Goal: Task Accomplishment & Management: Complete application form

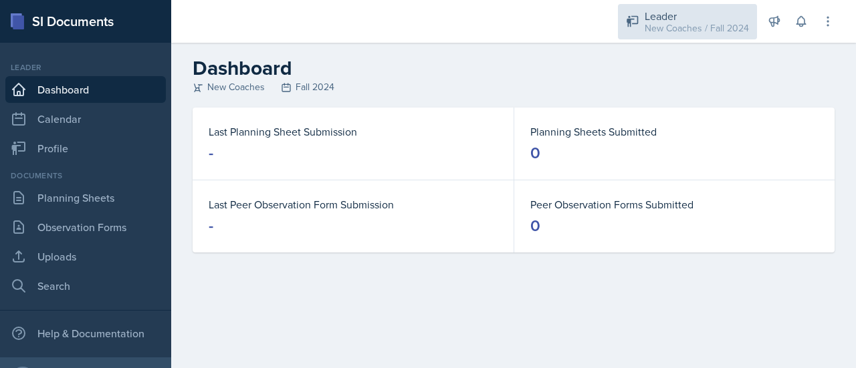
click at [660, 17] on div "Leader" at bounding box center [697, 16] width 104 height 16
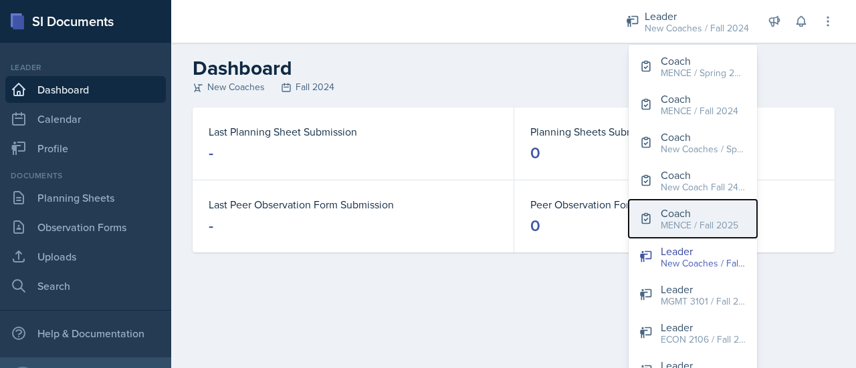
click at [693, 217] on div "Coach" at bounding box center [700, 213] width 78 height 16
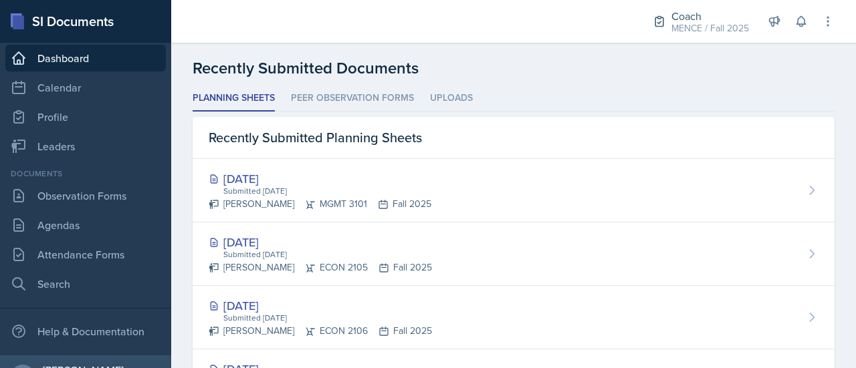
scroll to position [358, 0]
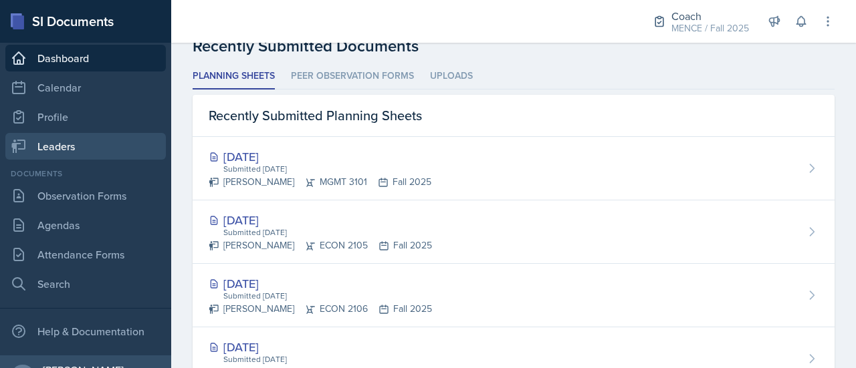
click at [49, 138] on link "Leaders" at bounding box center [85, 146] width 160 height 27
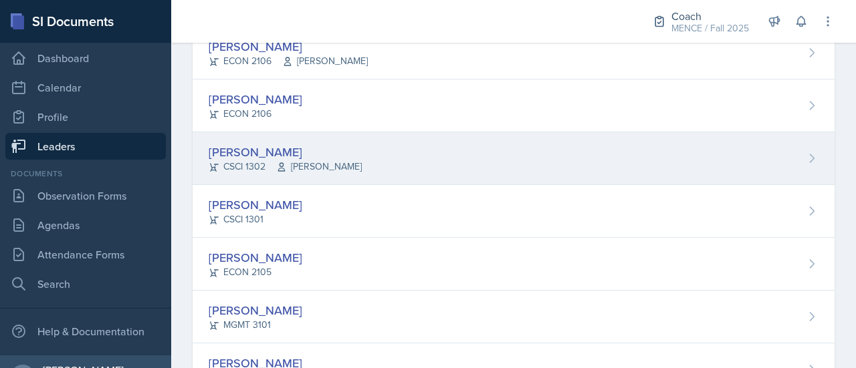
click at [255, 149] on div "[PERSON_NAME]" at bounding box center [285, 152] width 153 height 18
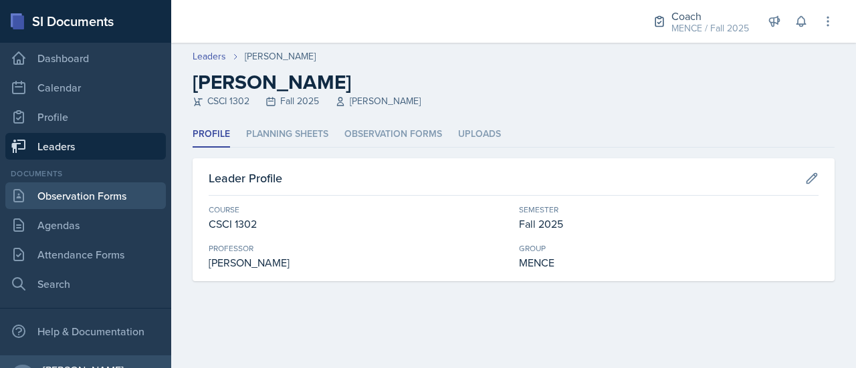
click at [102, 184] on link "Observation Forms" at bounding box center [85, 196] width 160 height 27
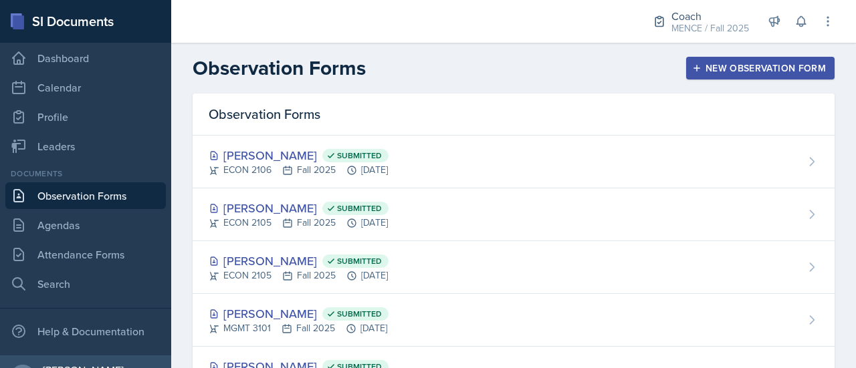
click at [725, 69] on div "New Observation Form" at bounding box center [760, 68] width 131 height 11
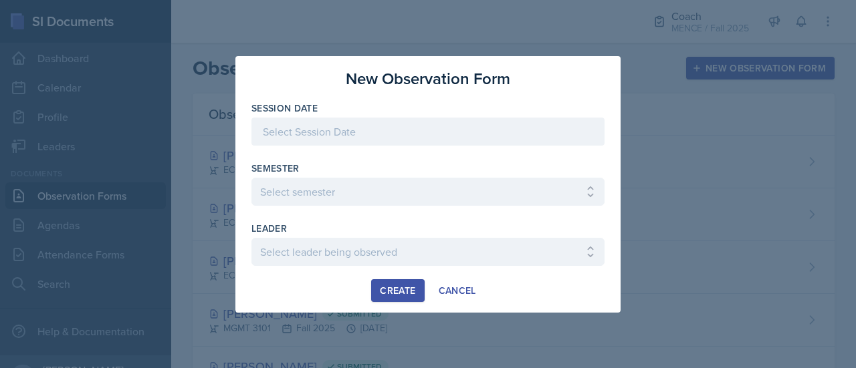
click at [460, 138] on div at bounding box center [427, 132] width 353 height 28
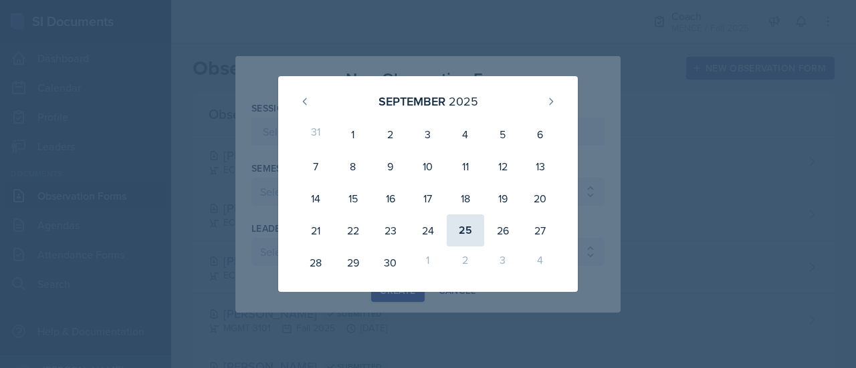
click at [469, 229] on div "25" at bounding box center [465, 231] width 37 height 32
type input "[DATE]"
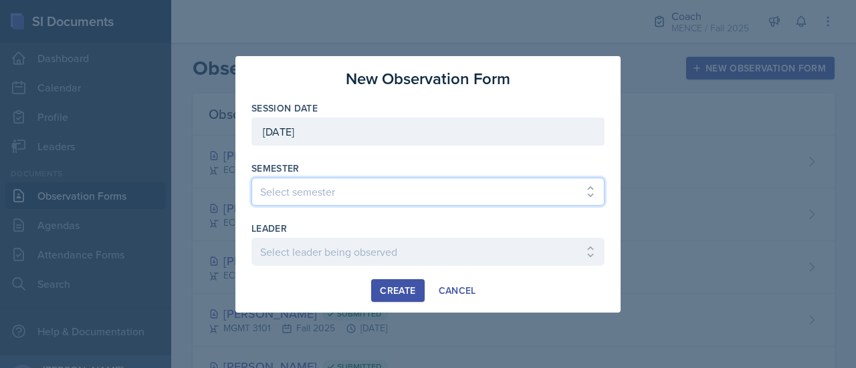
click at [403, 191] on select "Select semester All Spring 2020 Fall 2023 Spring 2019 Spring 2018 Fall 2017 Spr…" at bounding box center [427, 192] width 353 height 28
click at [251, 178] on select "Select semester All Spring 2020 Fall 2023 Spring 2019 Spring 2018 Fall 2017 Spr…" at bounding box center [427, 192] width 353 height 28
click at [340, 188] on select "Select semester All Spring 2020 Fall 2023 Spring 2019 Spring 2018 Fall 2017 Spr…" at bounding box center [427, 192] width 353 height 28
select select "986fdc3e-2246-4ffd-9cb8-78666de4ebed"
click at [251, 178] on select "Select semester All Spring 2020 Fall 2023 Spring 2019 Spring 2018 Fall 2017 Spr…" at bounding box center [427, 192] width 353 height 28
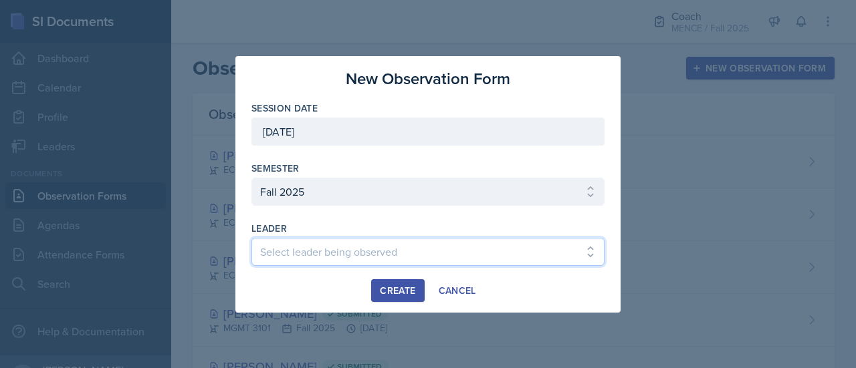
click at [319, 255] on select "Select leader being observed [PERSON_NAME] [PERSON_NAME] / CHEM 1211 / [PERSON_…" at bounding box center [427, 252] width 353 height 28
select select "c787ddf4-51ee-4139-b21e-1956c539ffb2"
click at [319, 255] on select "Select leader being observed [PERSON_NAME] [PERSON_NAME] / CHEM 1211 / [PERSON_…" at bounding box center [427, 252] width 353 height 28
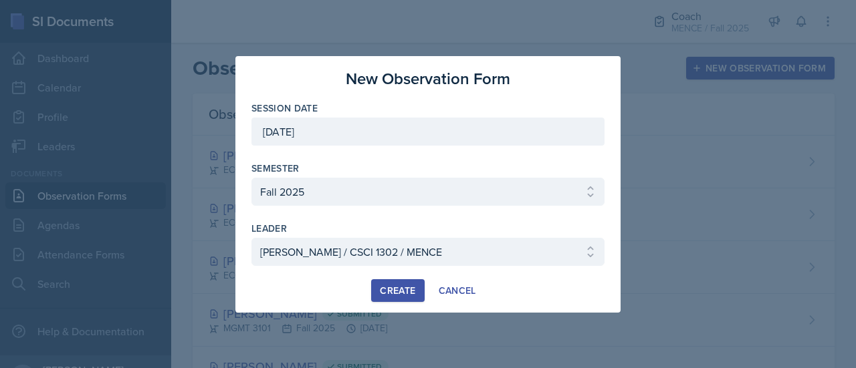
click at [396, 286] on div "Create" at bounding box center [397, 291] width 35 height 11
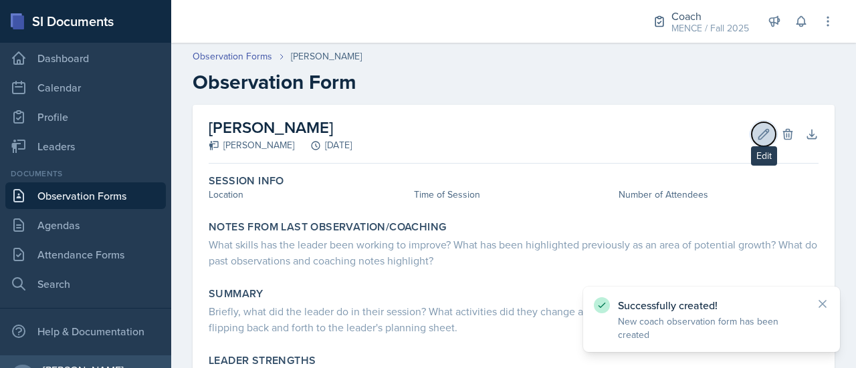
click at [759, 136] on icon at bounding box center [764, 134] width 10 height 10
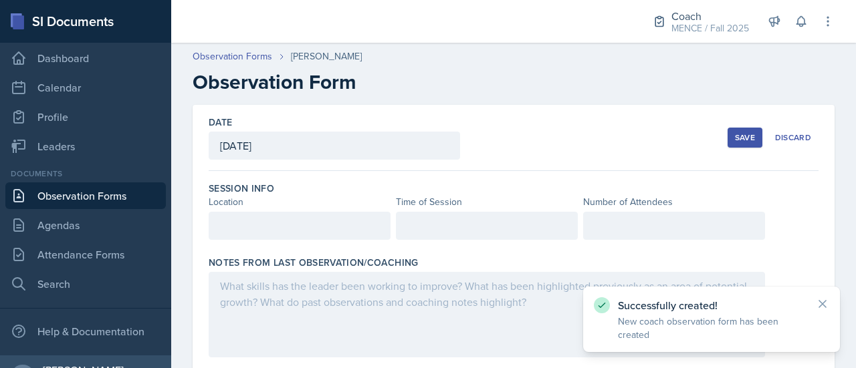
click at [320, 239] on div "Session Info Location Time of Session Number of Attendees" at bounding box center [514, 214] width 610 height 74
click at [316, 224] on div at bounding box center [300, 226] width 182 height 28
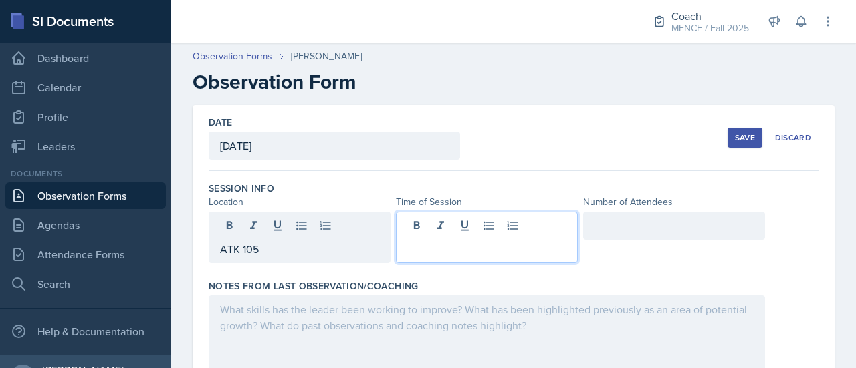
click at [437, 224] on div at bounding box center [487, 237] width 182 height 51
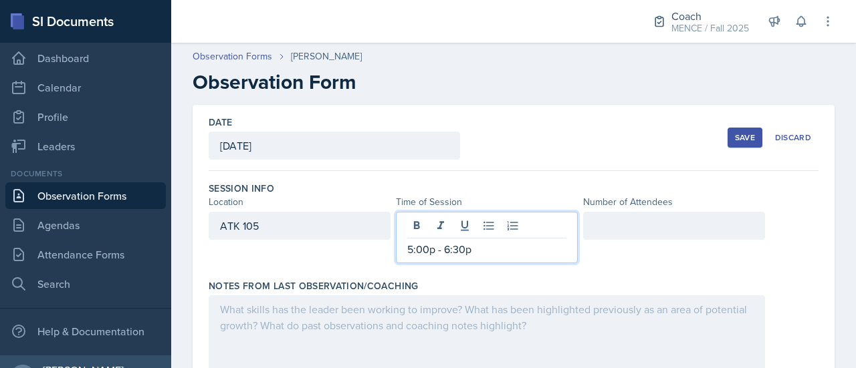
click at [623, 232] on div at bounding box center [674, 226] width 182 height 28
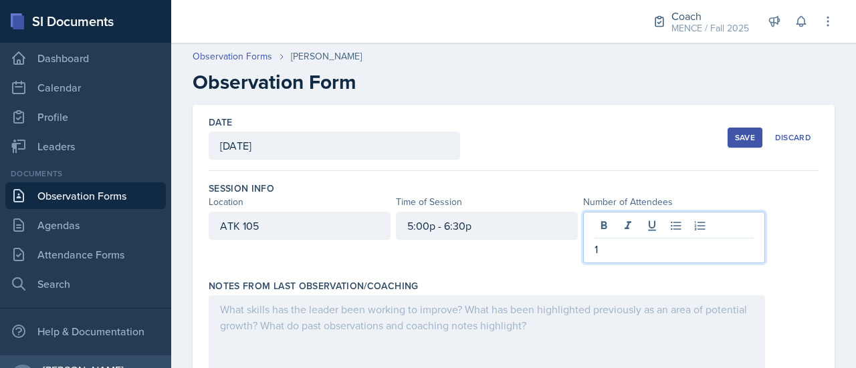
click at [737, 133] on div "Save" at bounding box center [745, 137] width 20 height 11
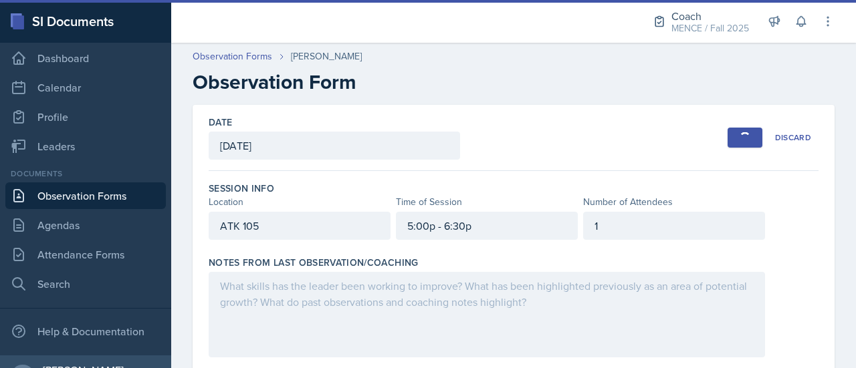
click at [470, 296] on div at bounding box center [487, 315] width 556 height 86
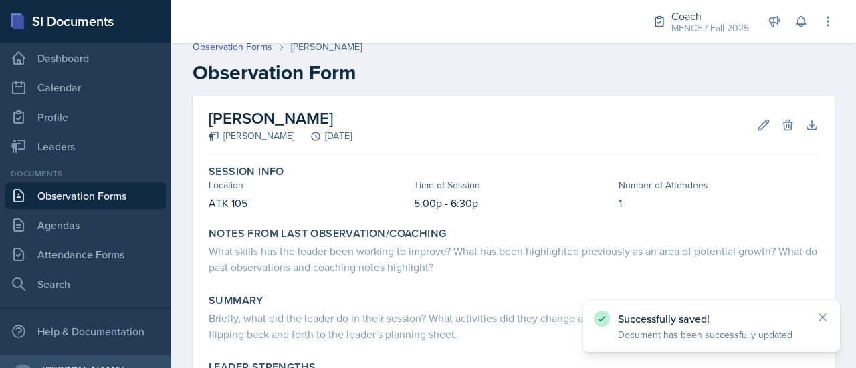
scroll to position [10, 0]
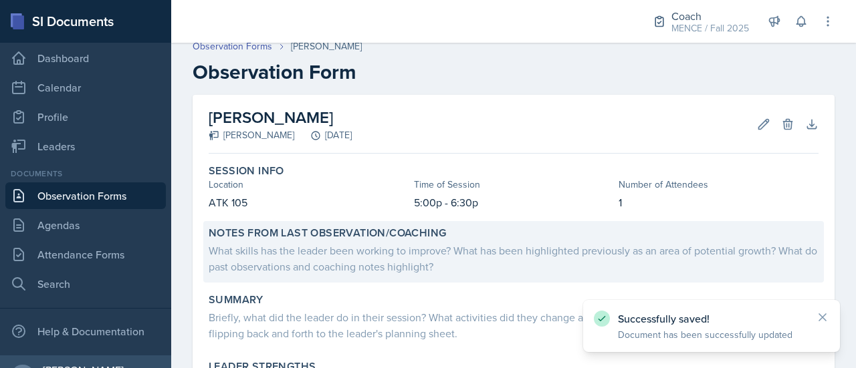
click at [399, 259] on div "What skills has the leader been working to improve? What has been highlighted p…" at bounding box center [514, 259] width 610 height 32
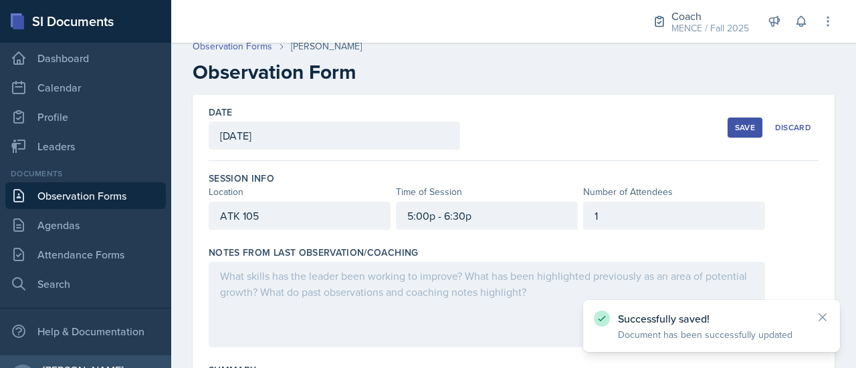
click at [325, 288] on div at bounding box center [487, 305] width 556 height 86
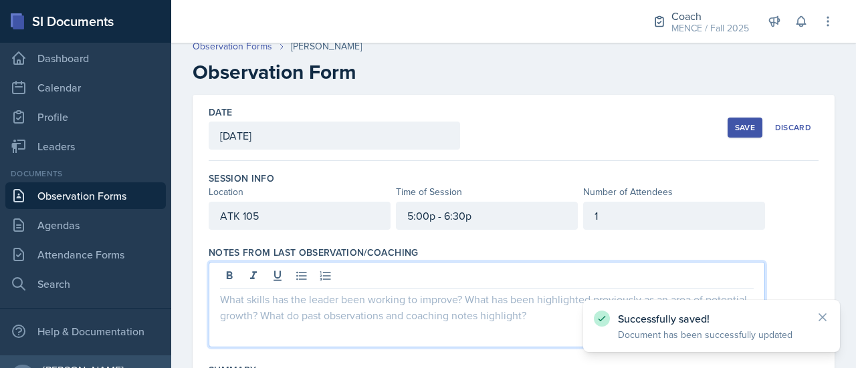
scroll to position [33, 0]
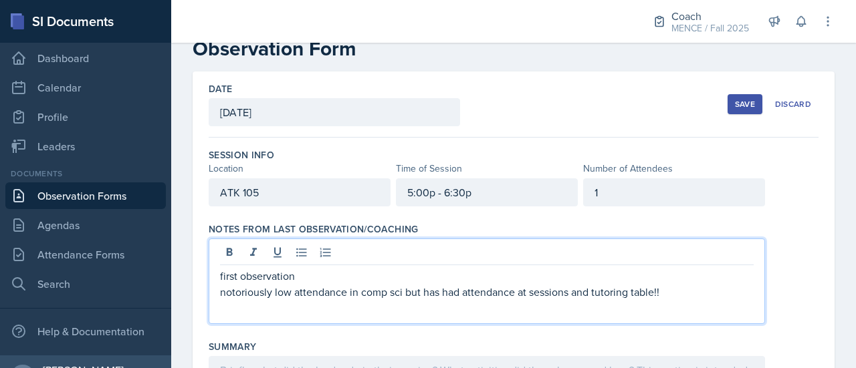
click at [783, 240] on div "first observation notoriously low attendance in comp sci but has had attendance…" at bounding box center [514, 282] width 610 height 86
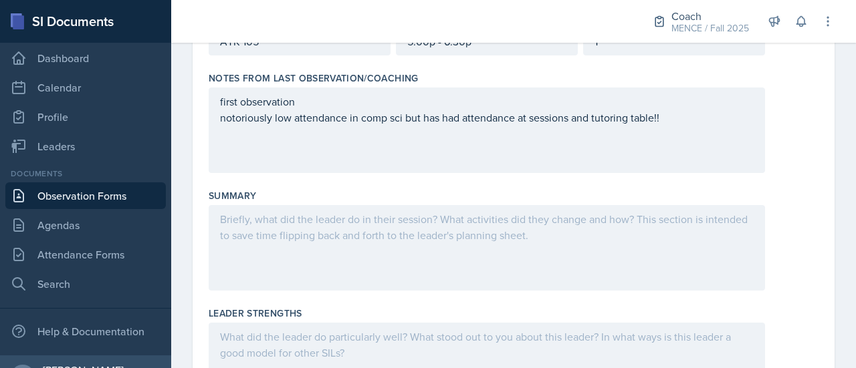
click at [612, 236] on div at bounding box center [487, 248] width 556 height 86
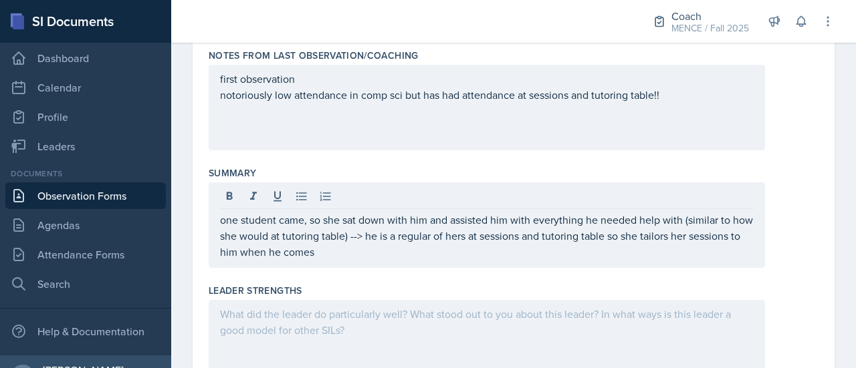
click at [794, 211] on div "one student came, so she sat down with him and assisted him with everything he …" at bounding box center [514, 226] width 610 height 86
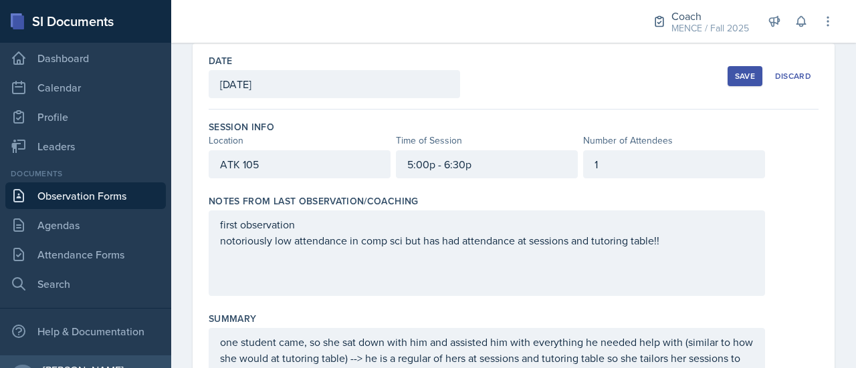
scroll to position [0, 0]
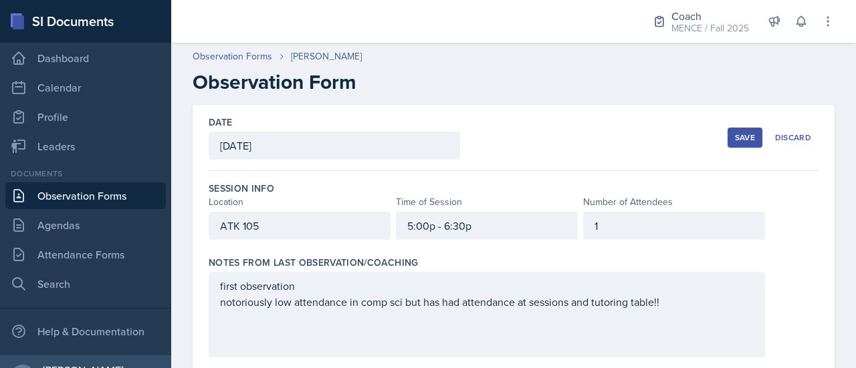
click at [737, 142] on div "Save" at bounding box center [745, 137] width 20 height 11
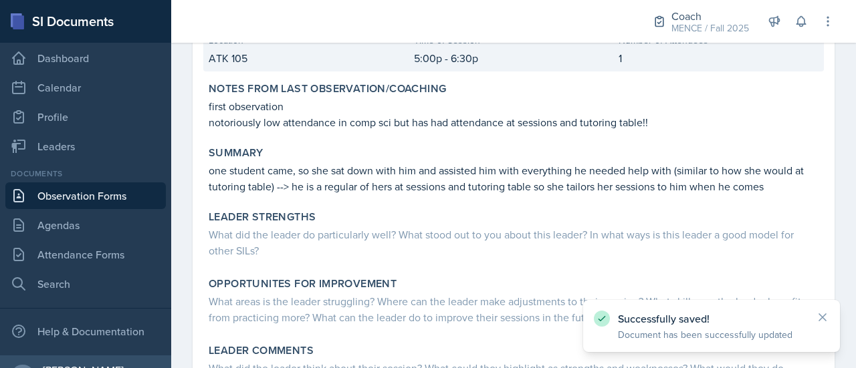
scroll to position [154, 0]
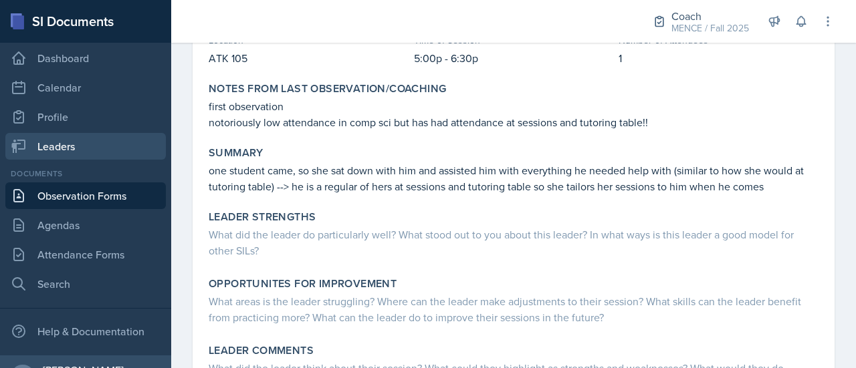
click at [92, 139] on link "Leaders" at bounding box center [85, 146] width 160 height 27
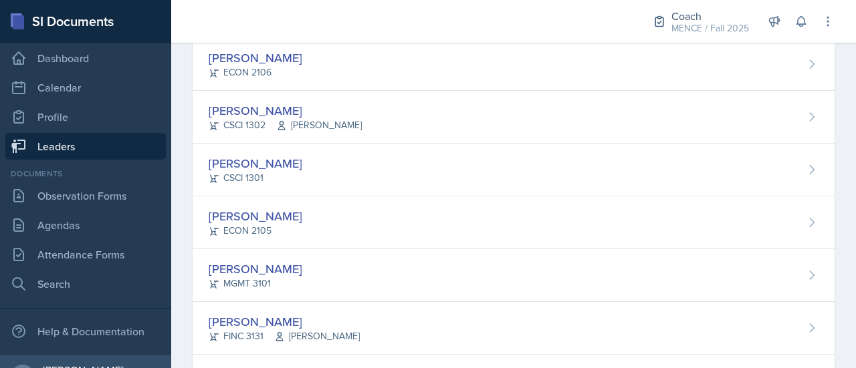
scroll to position [417, 0]
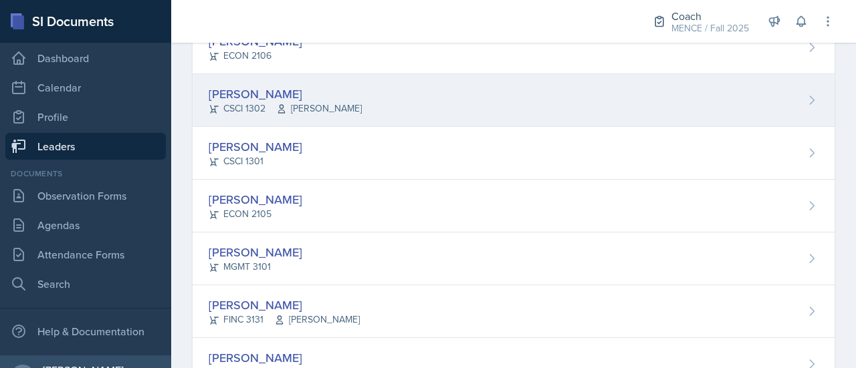
click at [290, 96] on div "[PERSON_NAME]" at bounding box center [285, 94] width 153 height 18
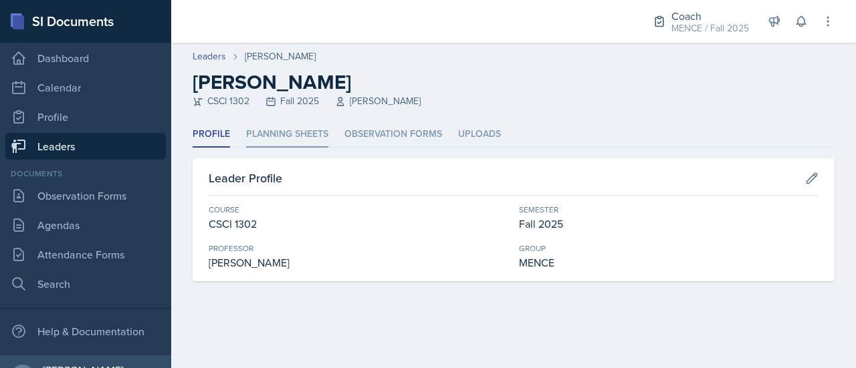
click at [296, 133] on li "Planning Sheets" at bounding box center [287, 135] width 82 height 26
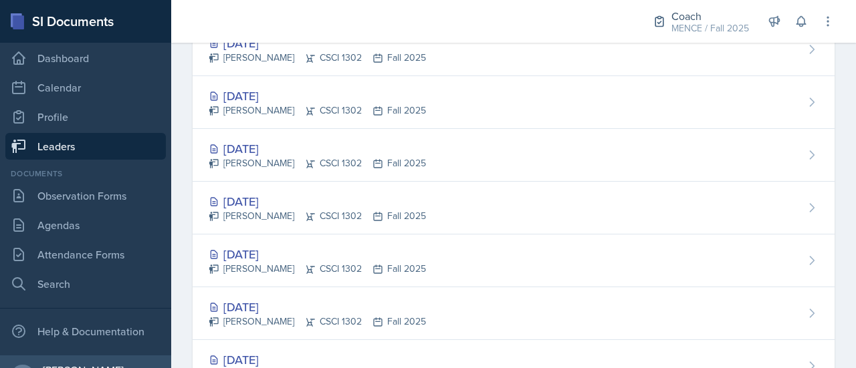
scroll to position [970, 0]
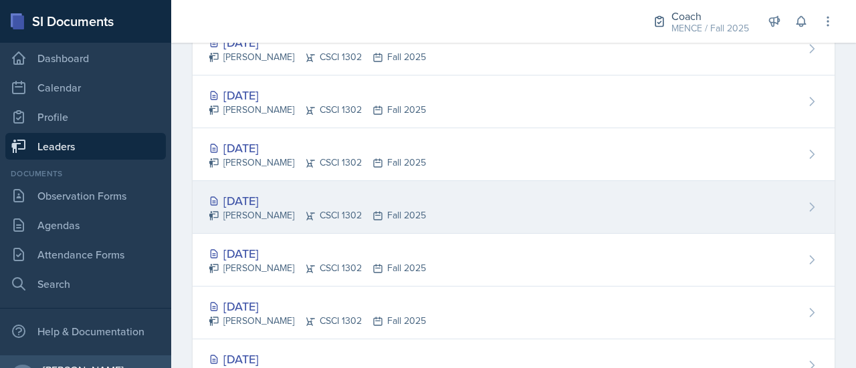
click at [281, 209] on div "[PERSON_NAME] CSCI 1302 Fall 2025" at bounding box center [317, 216] width 217 height 14
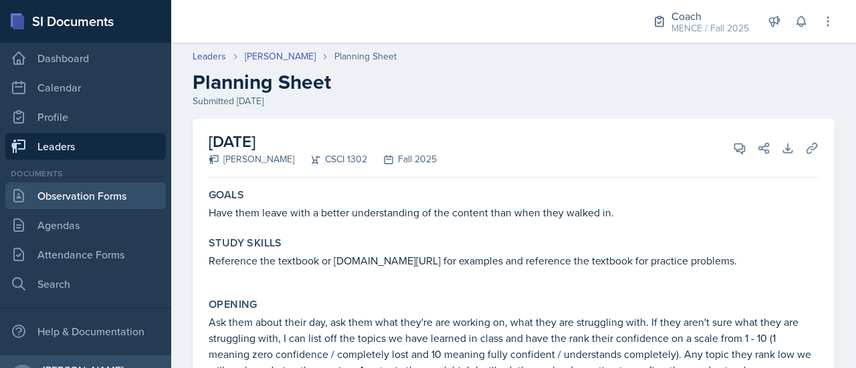
click at [84, 196] on link "Observation Forms" at bounding box center [85, 196] width 160 height 27
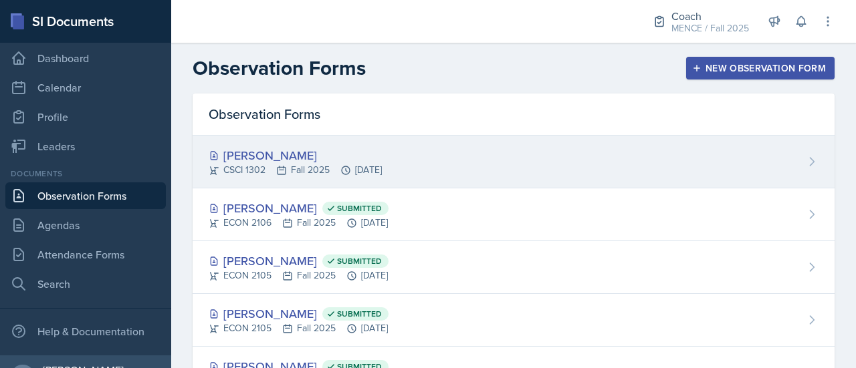
click at [432, 168] on div "[PERSON_NAME] CSCI 1302 Fall 2025 [DATE]" at bounding box center [514, 162] width 642 height 53
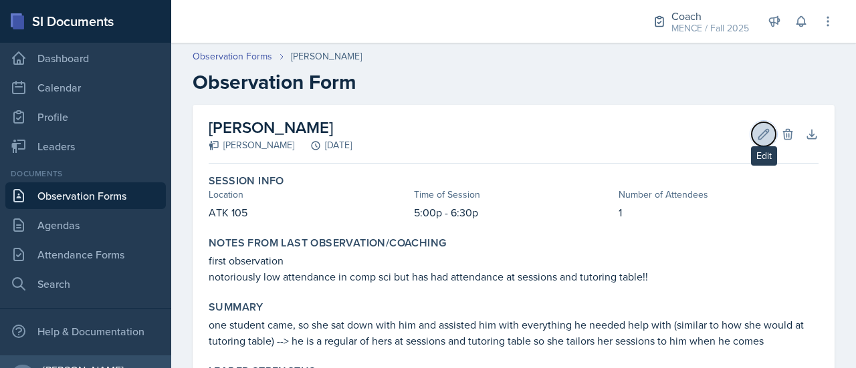
click at [757, 129] on icon at bounding box center [763, 134] width 13 height 13
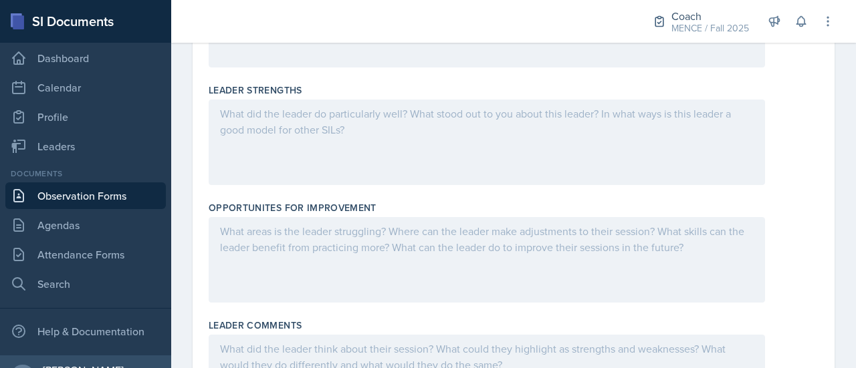
click at [425, 161] on div at bounding box center [487, 143] width 556 height 86
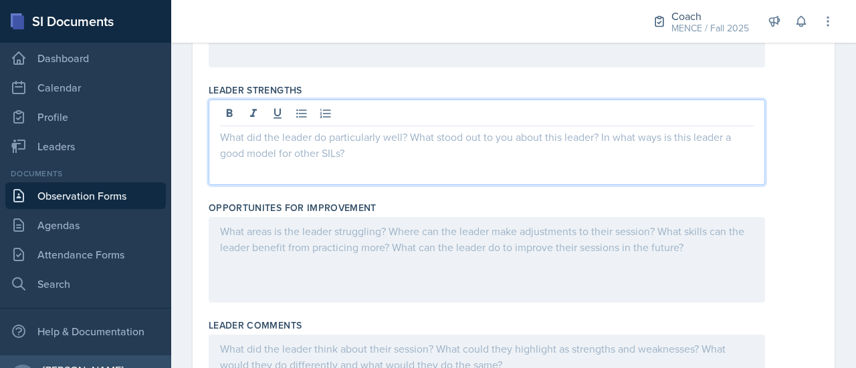
scroll to position [431, 0]
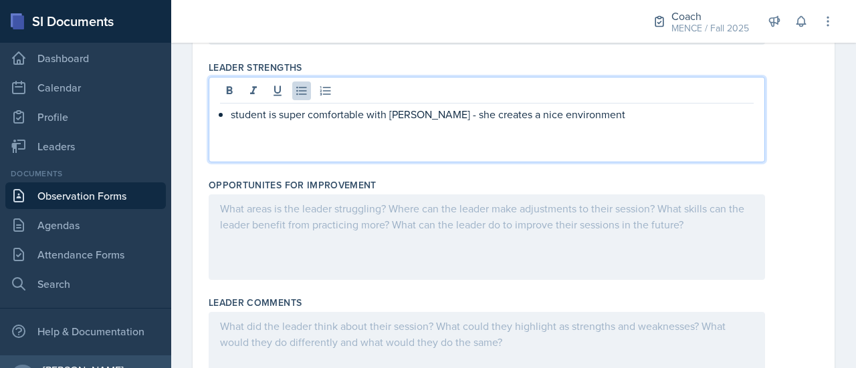
click at [503, 120] on p "student is super comfortable with [PERSON_NAME] - she creates a nice environment" at bounding box center [492, 114] width 523 height 16
click at [616, 116] on p "student is super comfortable with [PERSON_NAME] - she creates a welcoming envir…" at bounding box center [492, 114] width 523 height 16
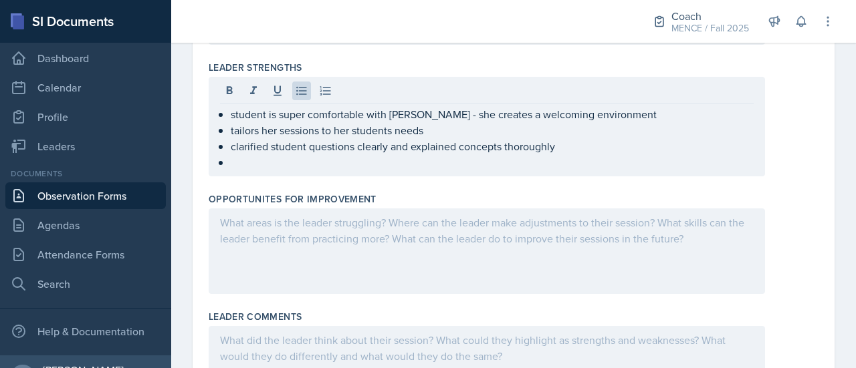
click at [790, 154] on div "student is super comfortable with [PERSON_NAME] - she creates a welcoming envir…" at bounding box center [514, 127] width 610 height 100
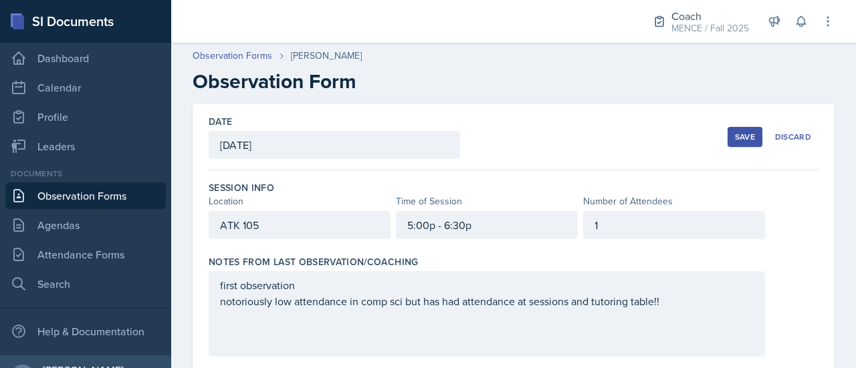
scroll to position [1, 0]
click at [730, 146] on div "Save Discard" at bounding box center [772, 136] width 91 height 31
click at [735, 133] on div "Save" at bounding box center [745, 136] width 20 height 11
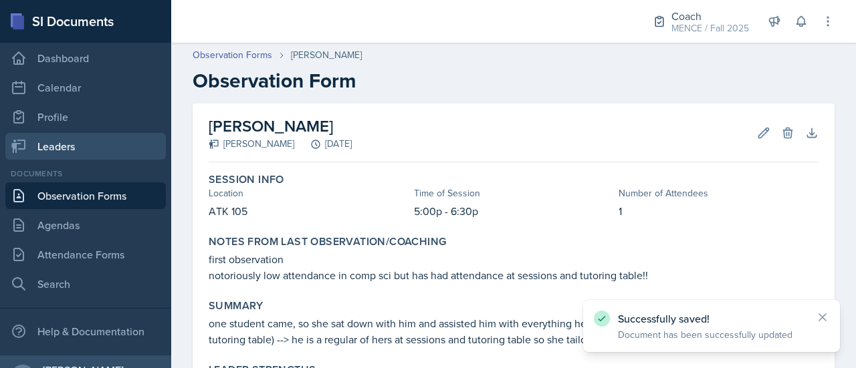
click at [72, 150] on link "Leaders" at bounding box center [85, 146] width 160 height 27
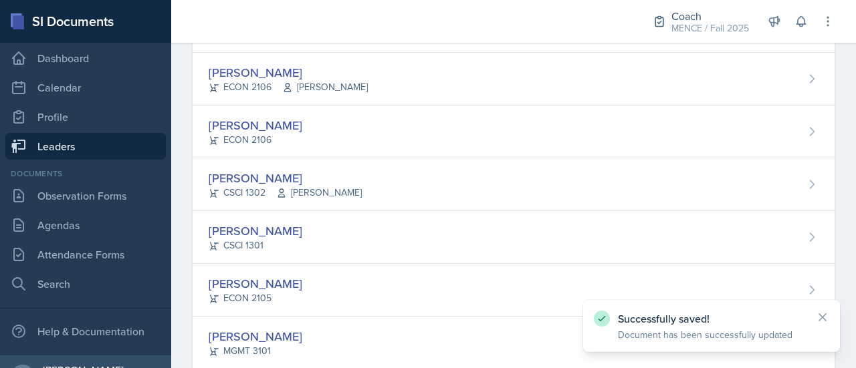
scroll to position [332, 0]
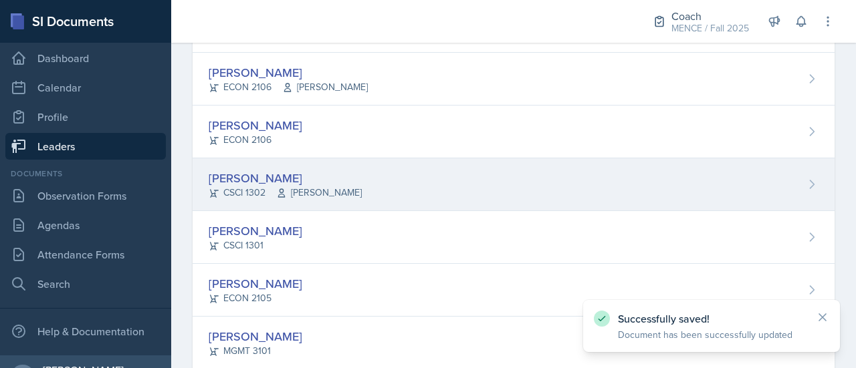
click at [245, 186] on div "CSCI 1302 [PERSON_NAME]" at bounding box center [285, 193] width 153 height 14
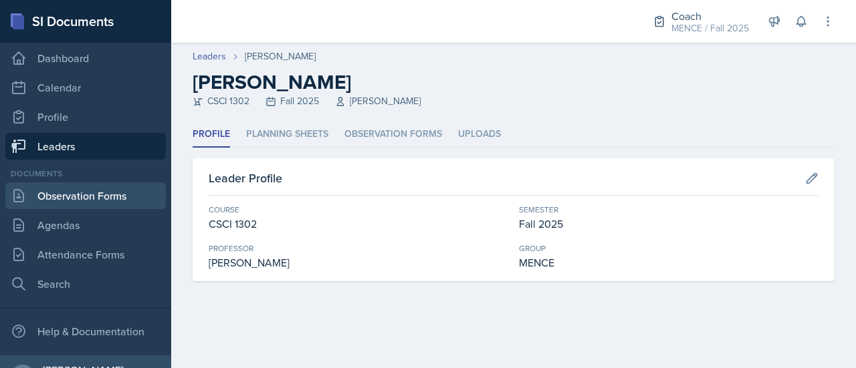
click at [74, 200] on link "Observation Forms" at bounding box center [85, 196] width 160 height 27
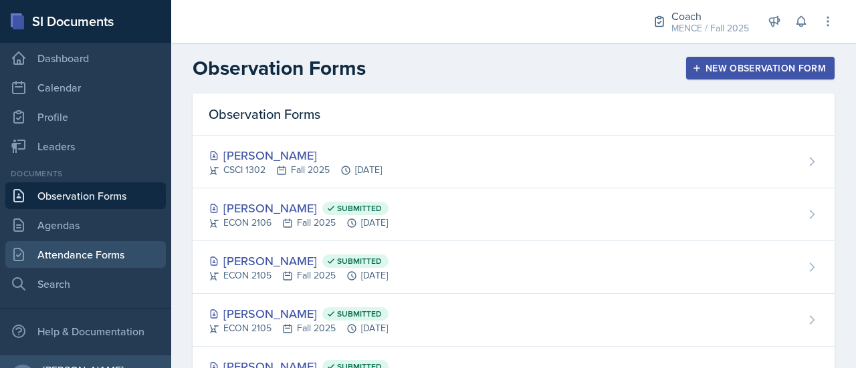
click at [110, 259] on link "Attendance Forms" at bounding box center [85, 254] width 160 height 27
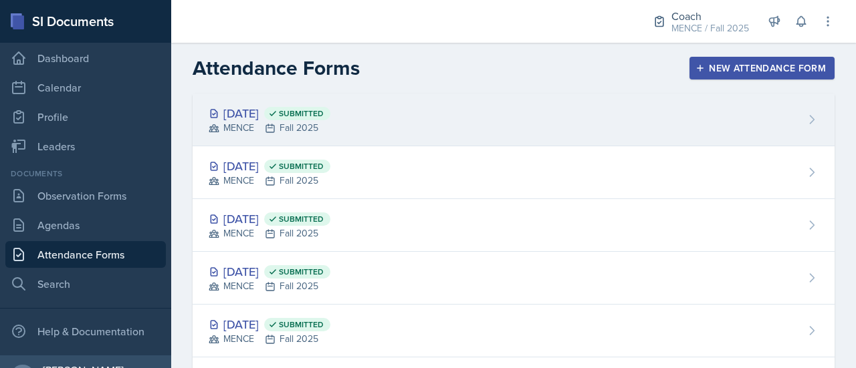
click at [314, 121] on div "MENCE Fall 2025" at bounding box center [270, 128] width 122 height 14
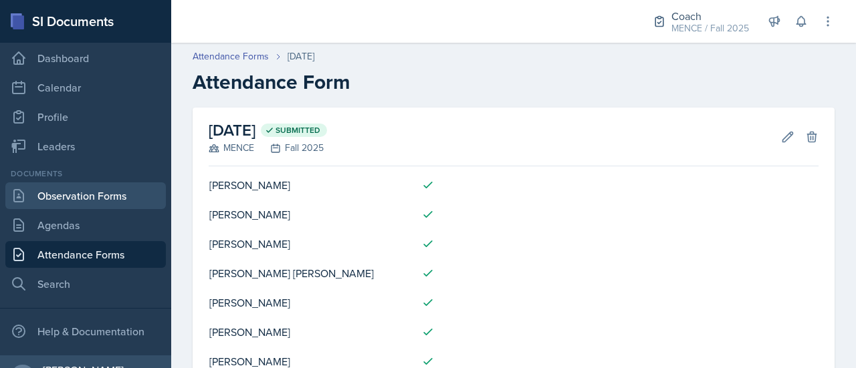
click at [86, 196] on link "Observation Forms" at bounding box center [85, 196] width 160 height 27
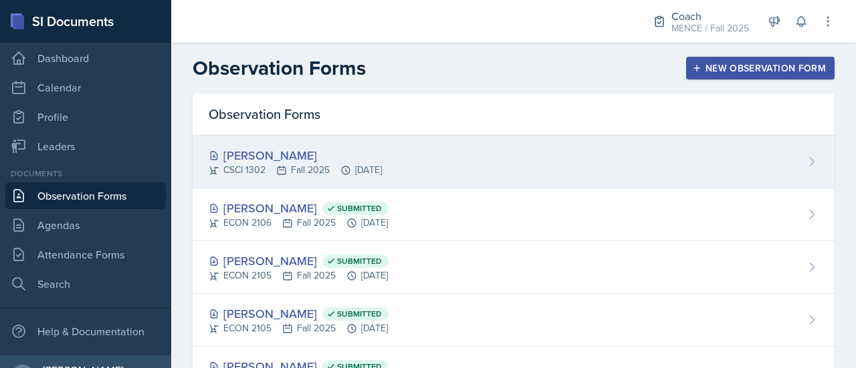
click at [350, 161] on div "[PERSON_NAME]" at bounding box center [295, 155] width 173 height 18
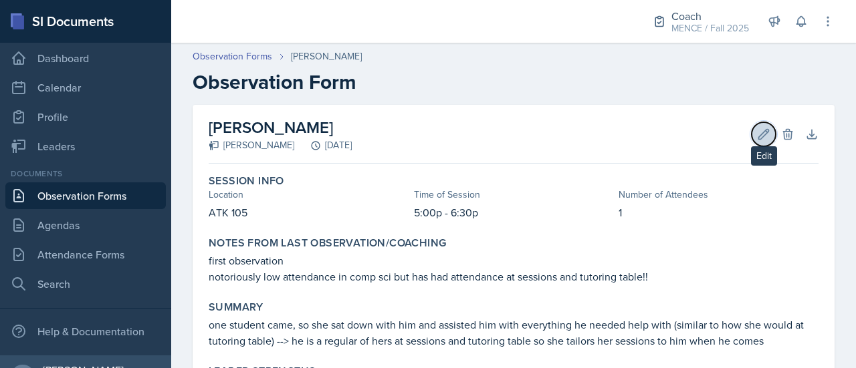
click at [757, 140] on icon at bounding box center [763, 134] width 13 height 13
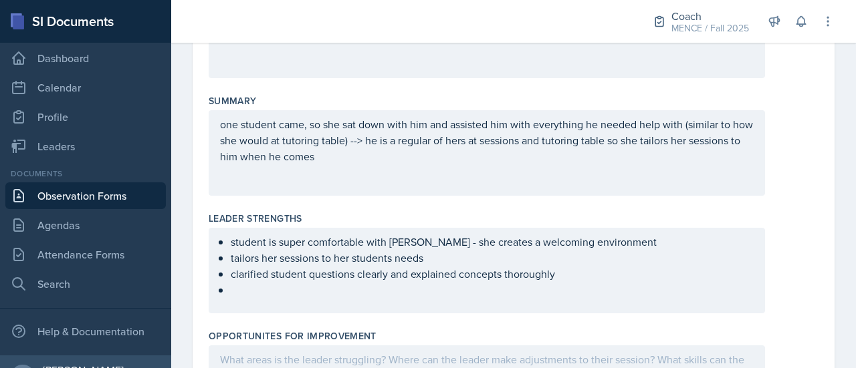
click at [267, 290] on p at bounding box center [492, 290] width 523 height 16
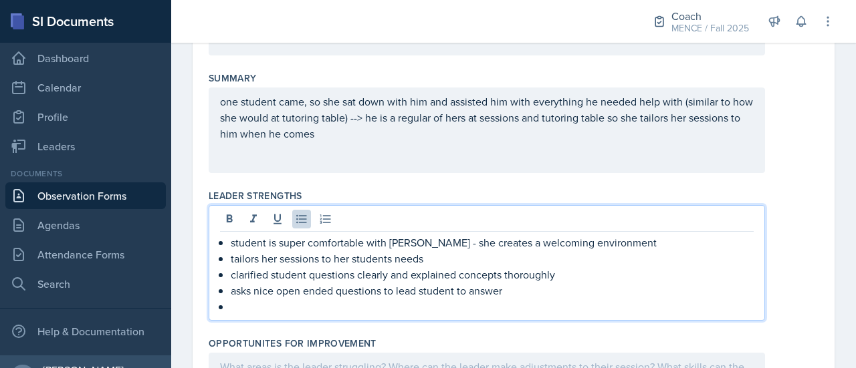
click at [394, 129] on p "one student came, so she sat down with him and assisted him with everything he …" at bounding box center [487, 118] width 534 height 48
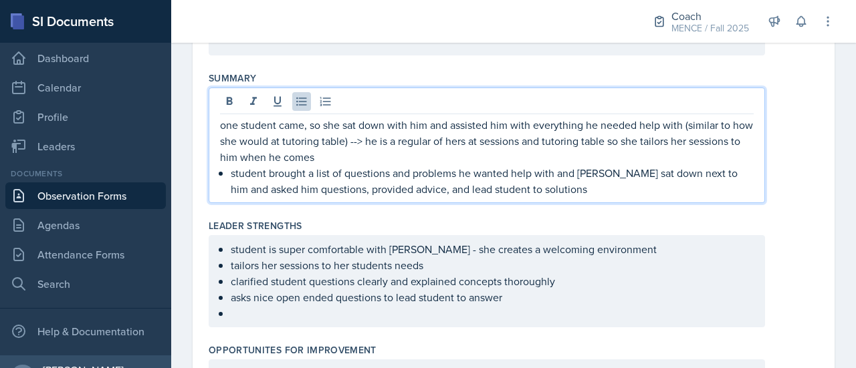
click at [764, 203] on div "Summary one student came, so she sat down with him and assisted him with everyt…" at bounding box center [514, 140] width 610 height 148
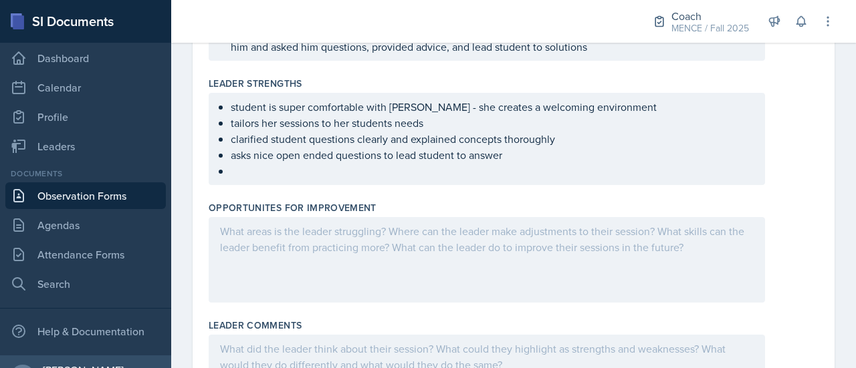
scroll to position [428, 0]
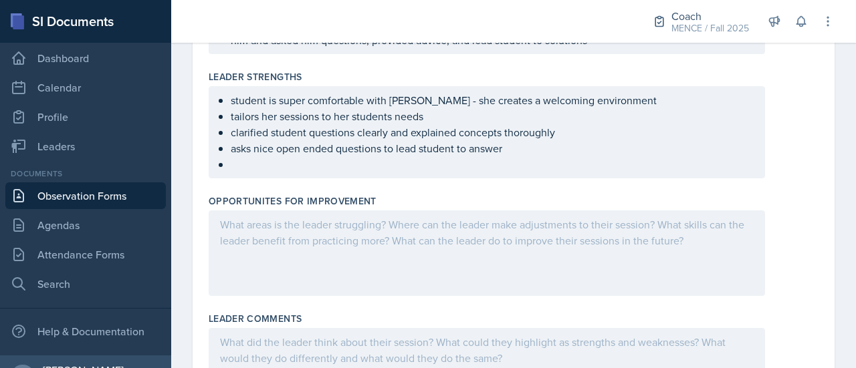
click at [377, 162] on ul "student is super comfortable with [PERSON_NAME] - she creates a welcoming envir…" at bounding box center [492, 132] width 523 height 80
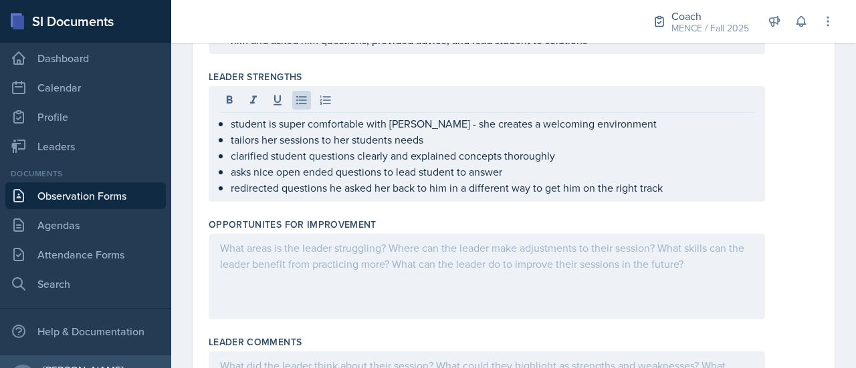
click at [780, 213] on div "Opportunites for Improvement" at bounding box center [514, 272] width 610 height 118
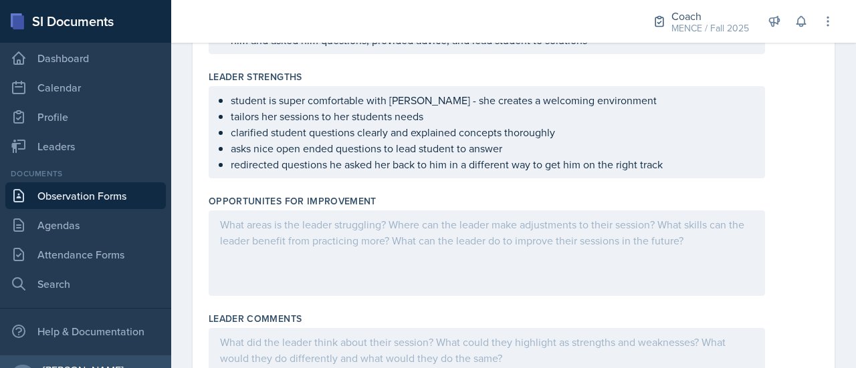
click at [674, 164] on ul "student is super comfortable with [PERSON_NAME] - she creates a welcoming envir…" at bounding box center [492, 132] width 523 height 80
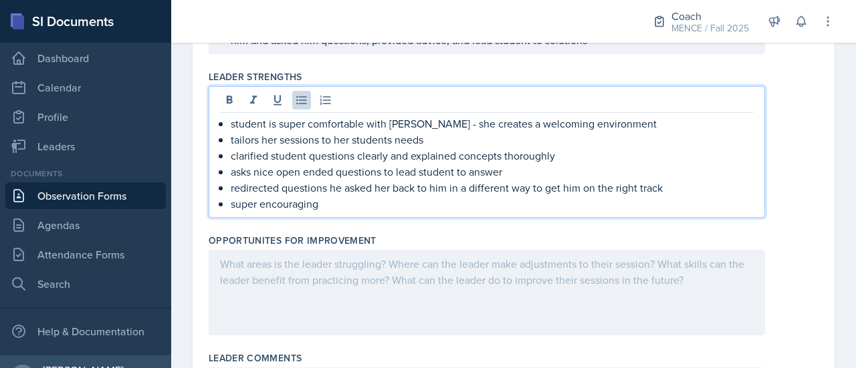
click at [808, 187] on div "student is super comfortable with [PERSON_NAME] - she creates a welcoming envir…" at bounding box center [514, 152] width 610 height 132
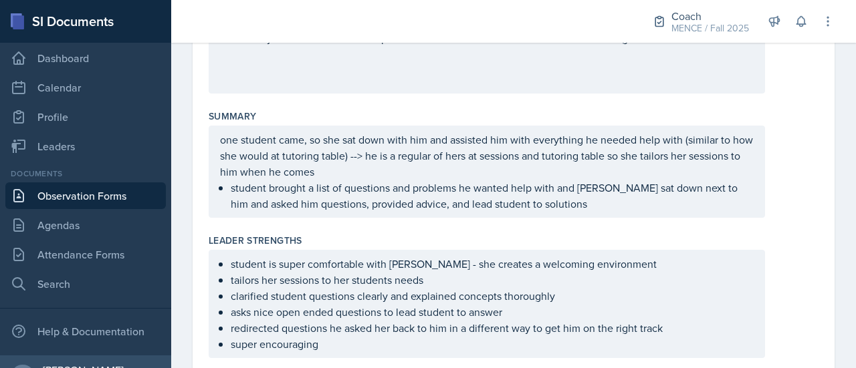
scroll to position [281, 0]
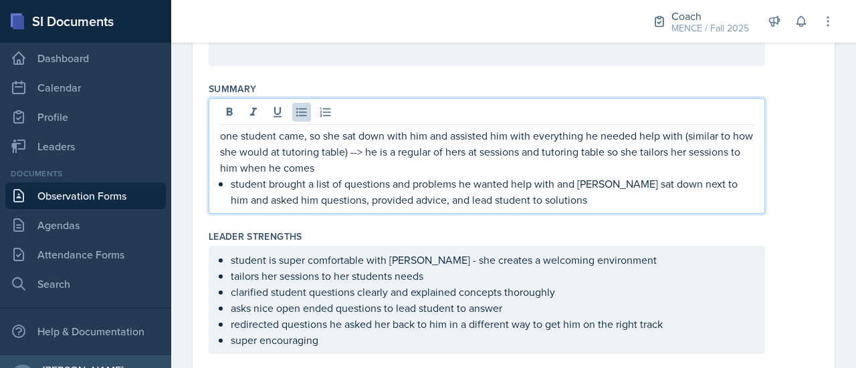
click at [571, 176] on p "student brought a list of questions and problems he wanted help with and [PERSO…" at bounding box center [492, 192] width 523 height 32
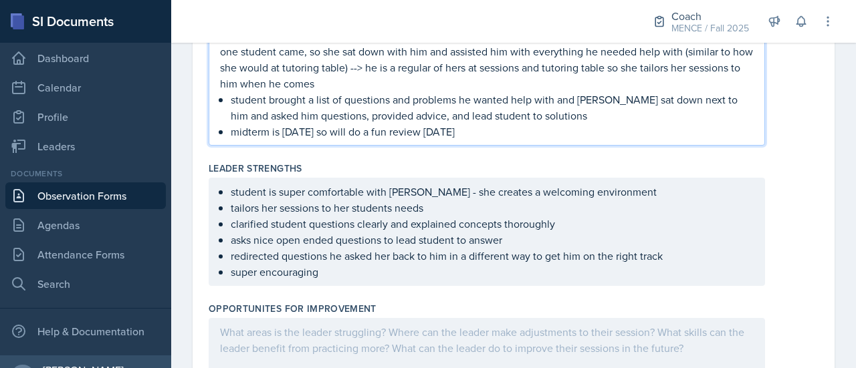
scroll to position [459, 0]
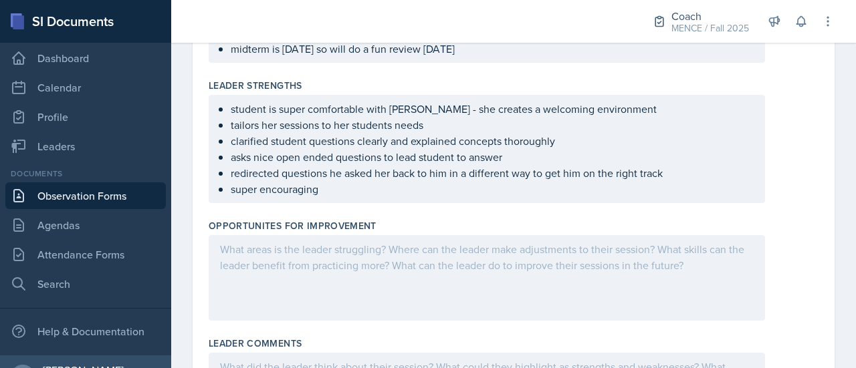
click at [284, 291] on div at bounding box center [487, 278] width 556 height 86
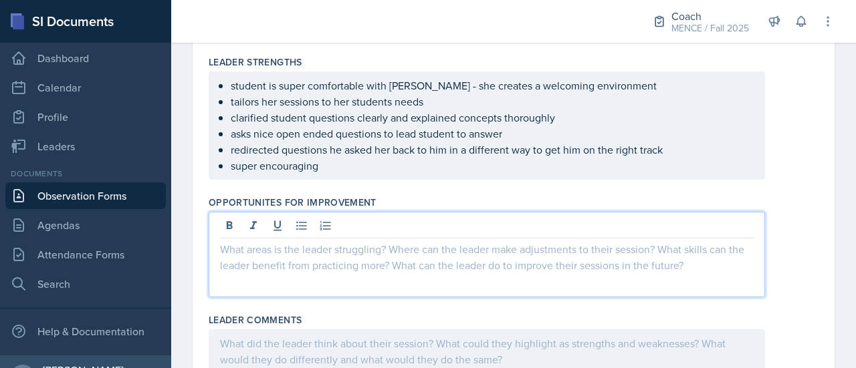
click at [796, 197] on div "Opportunites for Improvement" at bounding box center [514, 202] width 610 height 13
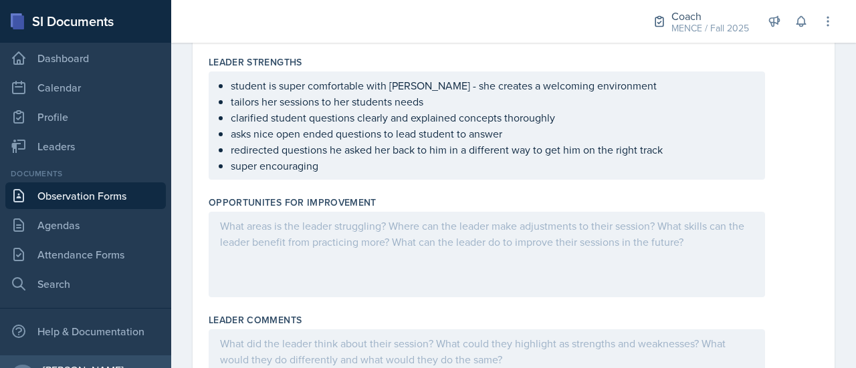
click at [445, 241] on div at bounding box center [487, 255] width 556 height 86
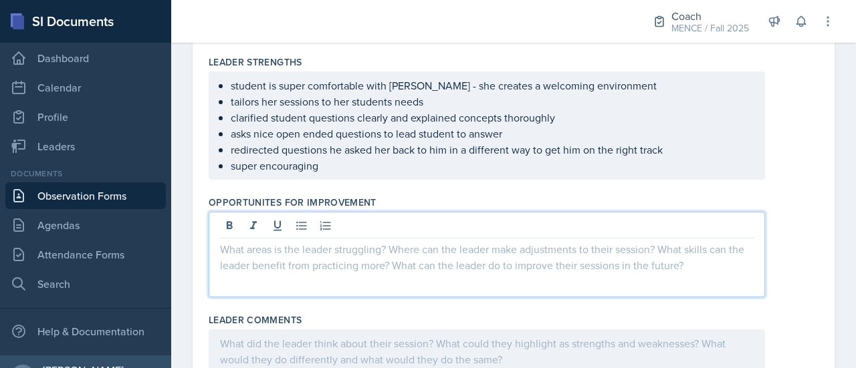
scroll to position [482, 0]
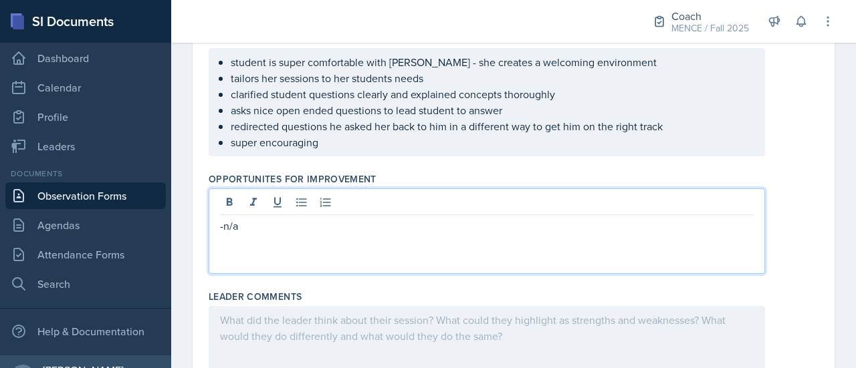
click at [223, 222] on p "-n/a" at bounding box center [487, 226] width 534 height 16
click at [349, 295] on div "Leader Comments" at bounding box center [514, 296] width 610 height 13
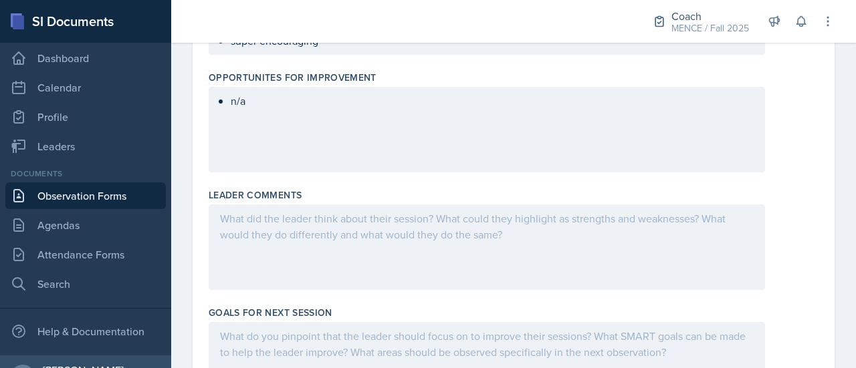
click at [308, 224] on div at bounding box center [487, 248] width 556 height 86
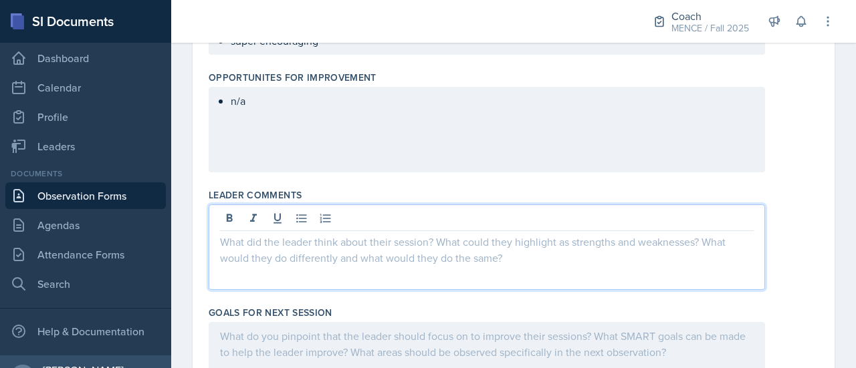
scroll to position [607, 0]
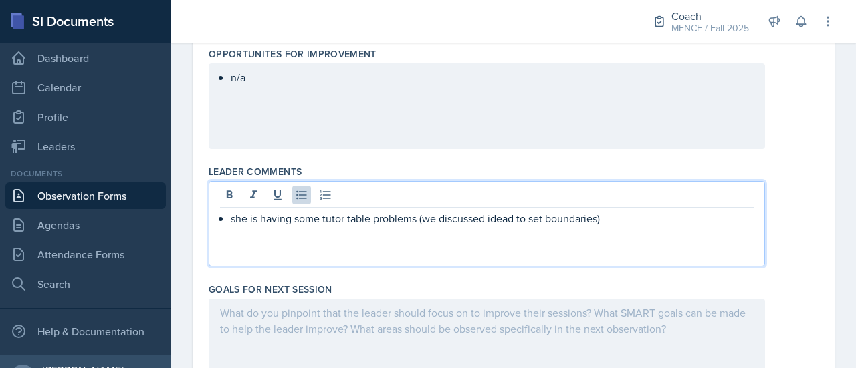
click at [518, 221] on p "she is having some tutor table problems (we discussed idead to set boundaries)" at bounding box center [492, 219] width 523 height 16
drag, startPoint x: 636, startPoint y: 217, endPoint x: 635, endPoint y: 210, distance: 7.5
click at [635, 211] on p "she is having some tutor table problems (we discussed ideas to set boundaries)" at bounding box center [492, 219] width 523 height 16
click at [437, 277] on div "Goals for Next Session" at bounding box center [514, 336] width 610 height 118
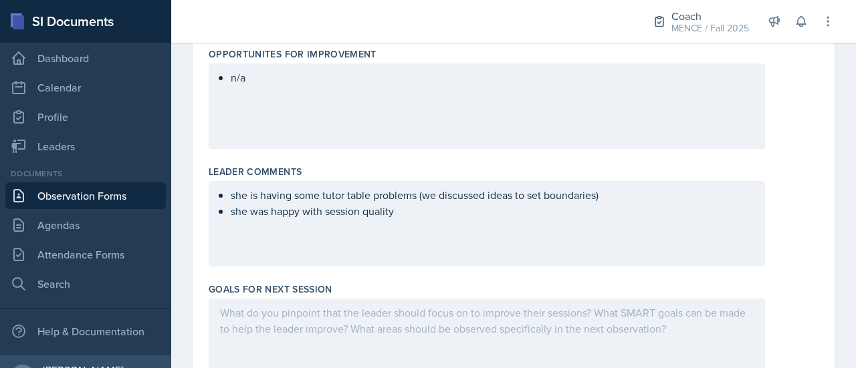
click at [414, 334] on div at bounding box center [487, 342] width 556 height 86
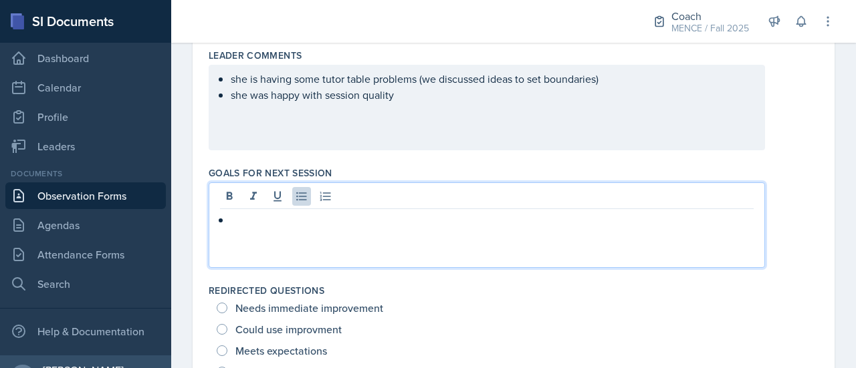
scroll to position [723, 0]
click at [242, 219] on p "oduble attendance + 1 --> 3 attendees!!" at bounding box center [492, 220] width 523 height 16
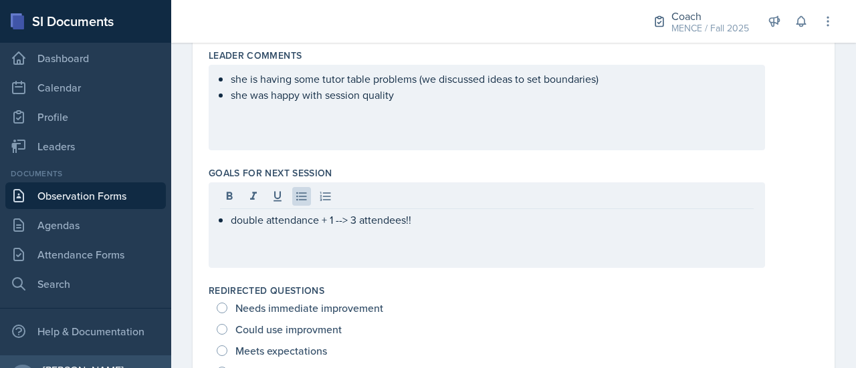
click at [505, 247] on div "double attendance + 1 --> 3 attendees!!" at bounding box center [487, 226] width 556 height 86
click at [782, 245] on div "double attendance + 1 --> 3 attendees!!" at bounding box center [514, 226] width 610 height 86
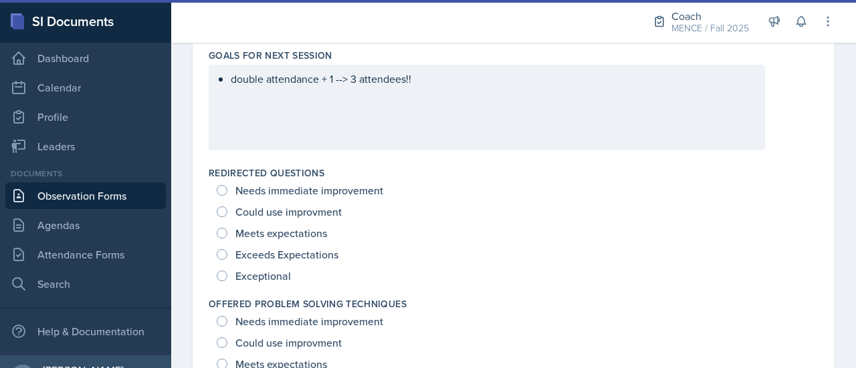
click at [510, 91] on div "double attendance + 1 --> 3 attendees!!" at bounding box center [487, 108] width 556 height 86
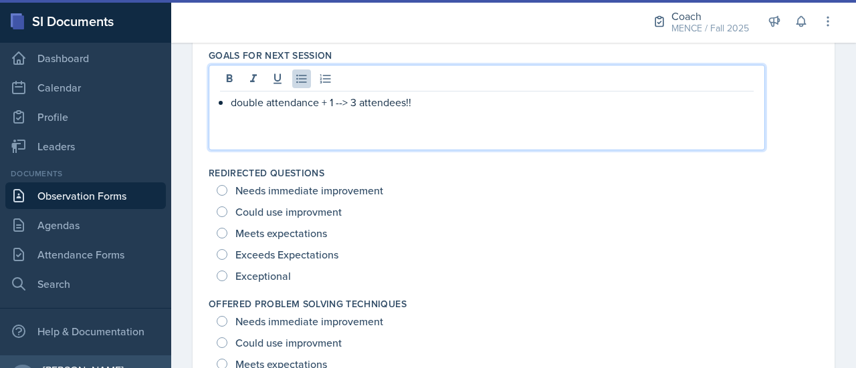
scroll to position [864, 0]
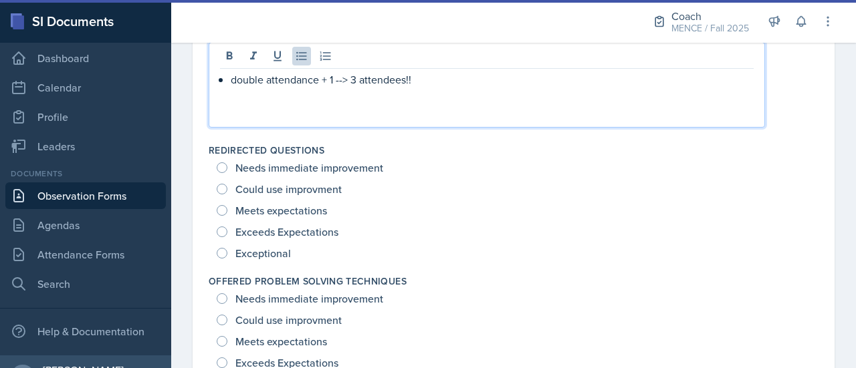
click at [498, 77] on p "double attendance + 1 --> 3 attendees!!" at bounding box center [492, 80] width 523 height 16
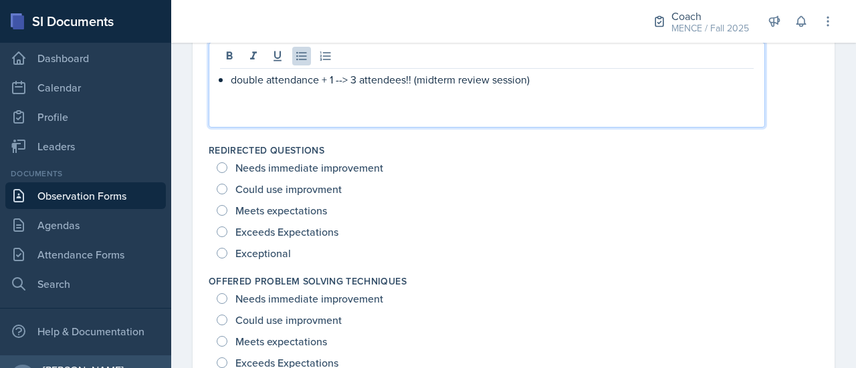
click at [785, 103] on div "double attendance + 1 --> 3 attendees!! (midterm review session)" at bounding box center [514, 85] width 610 height 86
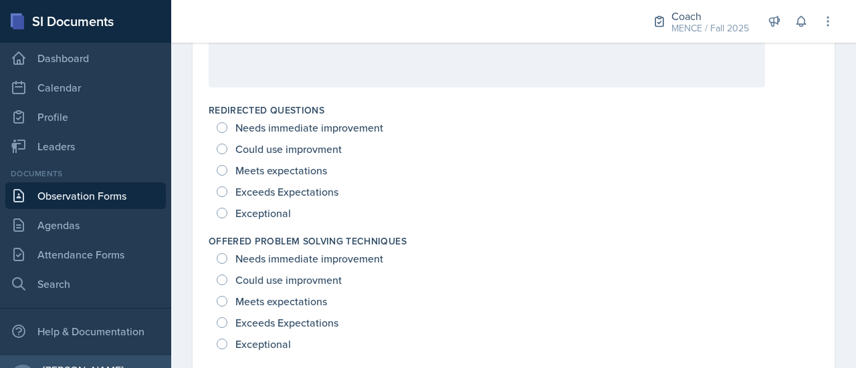
scroll to position [903, 0]
click at [251, 215] on span "Exceptional" at bounding box center [262, 214] width 55 height 13
click at [227, 215] on input "Exceptional" at bounding box center [222, 214] width 11 height 11
radio input "true"
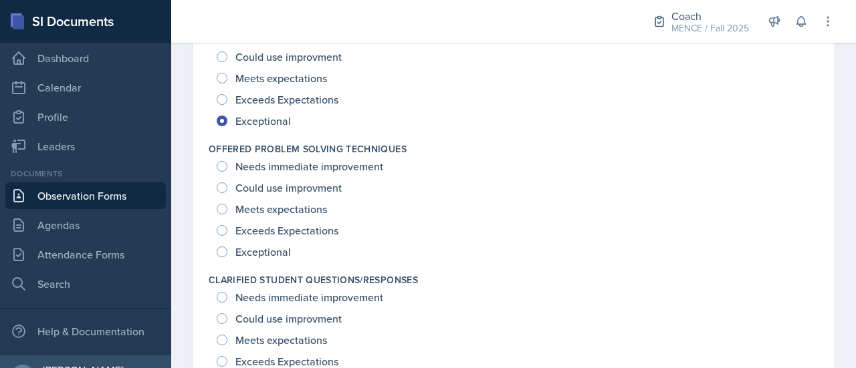
click at [266, 247] on span "Exceptional" at bounding box center [262, 251] width 55 height 13
click at [227, 247] on input "Exceptional" at bounding box center [222, 252] width 11 height 11
radio input "true"
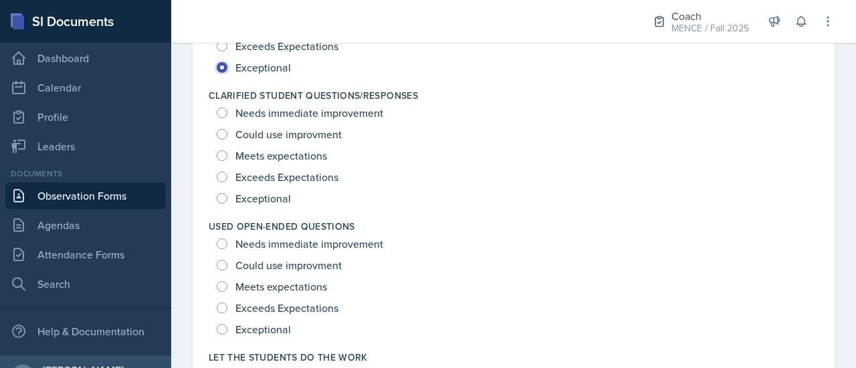
scroll to position [1179, 0]
click at [251, 194] on span "Exceptional" at bounding box center [262, 199] width 55 height 13
click at [227, 195] on input "Exceptional" at bounding box center [222, 200] width 11 height 11
radio input "true"
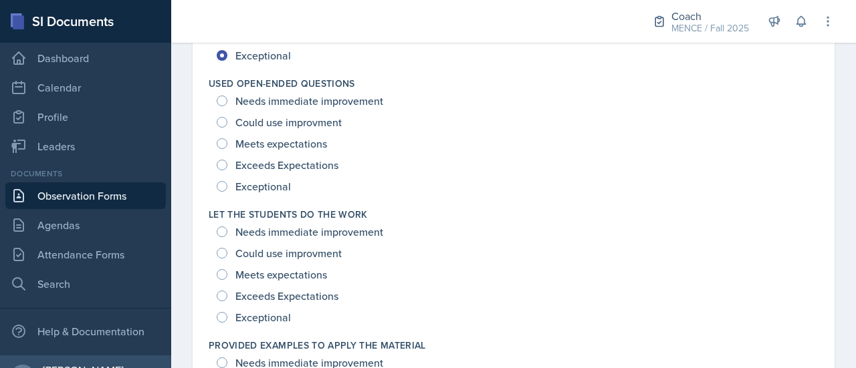
click at [251, 188] on span "Exceptional" at bounding box center [262, 186] width 55 height 13
click at [227, 188] on input "Exceptional" at bounding box center [222, 186] width 11 height 11
radio input "true"
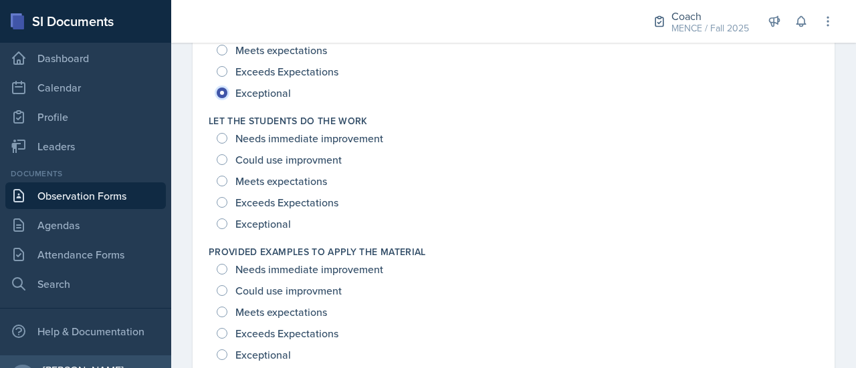
scroll to position [1416, 0]
click at [269, 219] on span "Exceptional" at bounding box center [262, 225] width 55 height 13
click at [227, 220] on input "Exceptional" at bounding box center [222, 225] width 11 height 11
radio input "true"
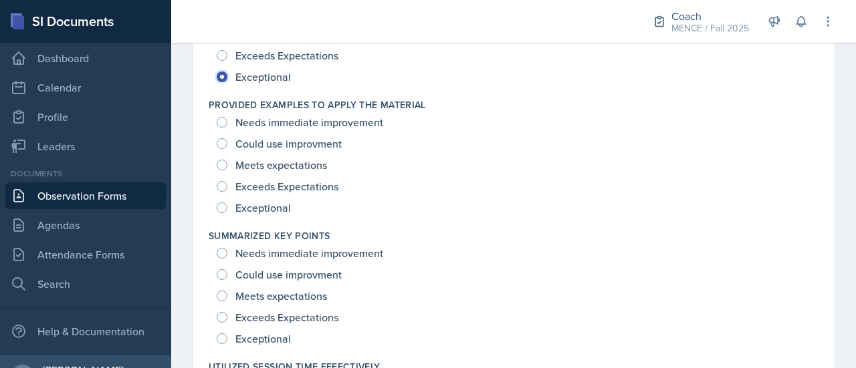
scroll to position [1563, 0]
click at [259, 181] on span "Exceeds Expectations" at bounding box center [286, 187] width 103 height 13
click at [227, 183] on input "Exceeds Expectations" at bounding box center [222, 188] width 11 height 11
radio input "true"
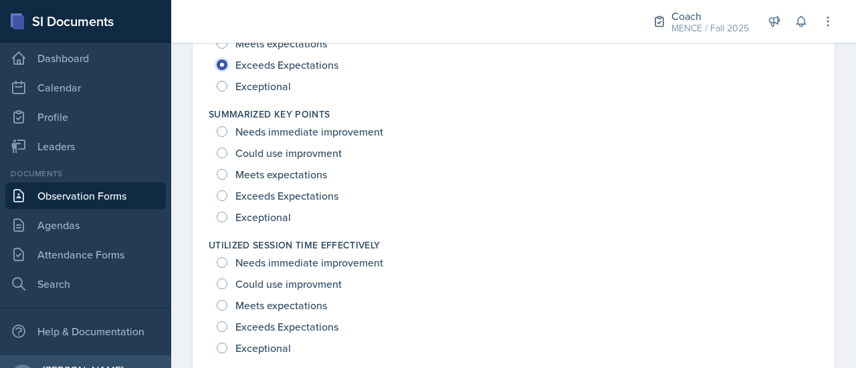
scroll to position [1689, 0]
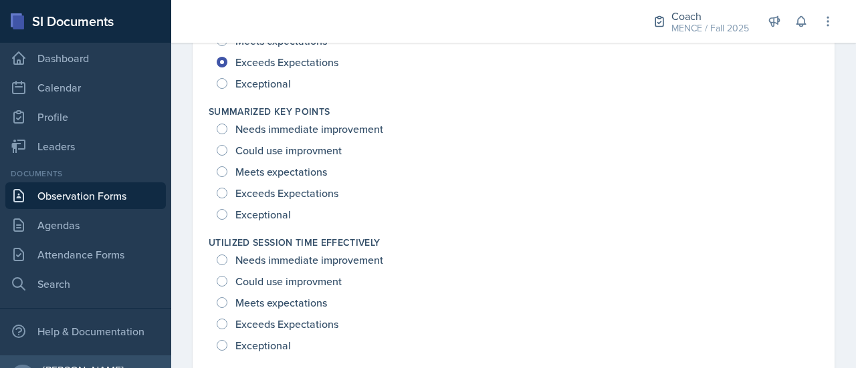
click at [267, 209] on span "Exceptional" at bounding box center [262, 214] width 55 height 13
click at [227, 209] on input "Exceptional" at bounding box center [222, 214] width 11 height 11
radio input "true"
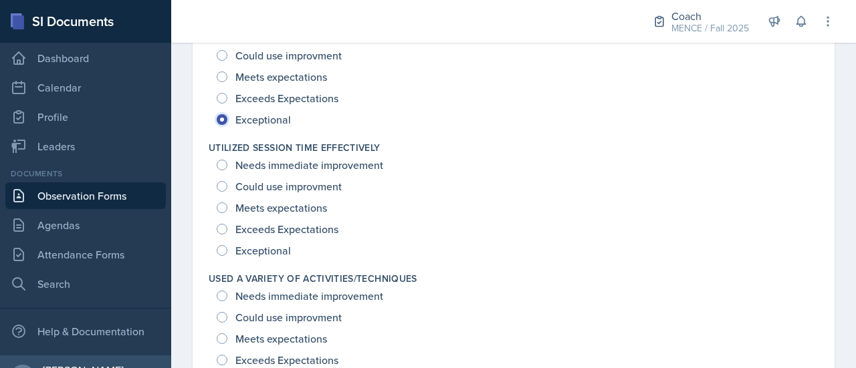
scroll to position [1812, 0]
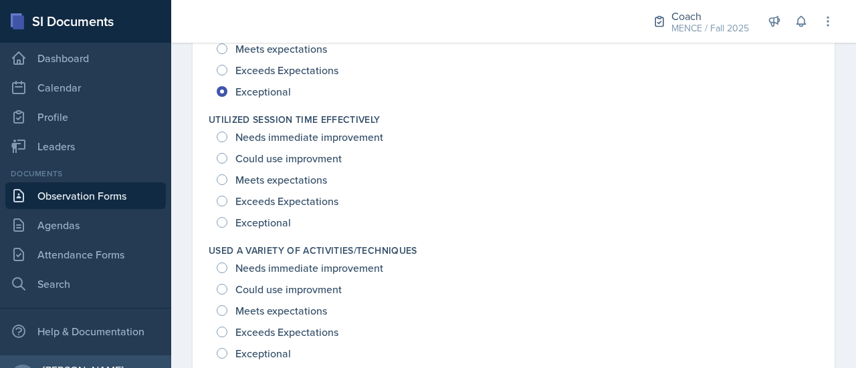
click at [267, 209] on div "Exceeds Expectations" at bounding box center [279, 201] width 124 height 21
click at [270, 220] on span "Exceptional" at bounding box center [262, 222] width 55 height 13
click at [227, 220] on input "Exceptional" at bounding box center [222, 222] width 11 height 11
radio input "true"
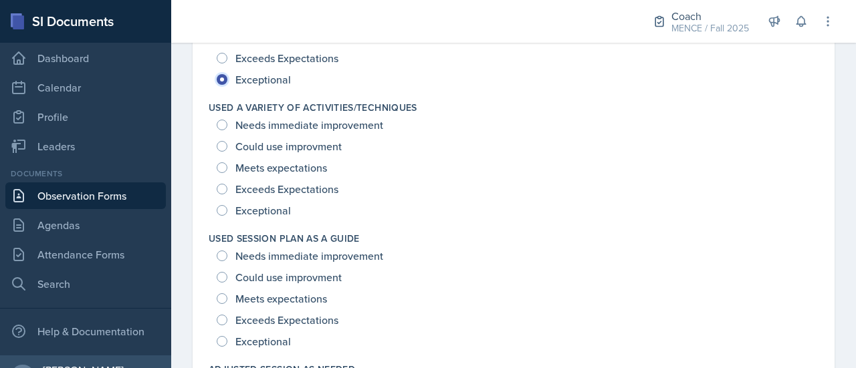
scroll to position [1956, 0]
click at [261, 203] on span "Exceptional" at bounding box center [262, 209] width 55 height 13
click at [227, 204] on input "Exceptional" at bounding box center [222, 209] width 11 height 11
radio input "true"
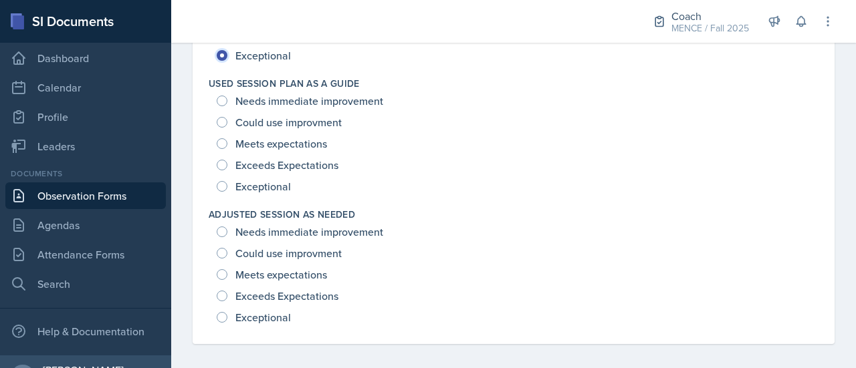
scroll to position [2109, 0]
click at [261, 187] on span "Exceptional" at bounding box center [262, 187] width 55 height 13
click at [227, 187] on input "Exceptional" at bounding box center [222, 188] width 11 height 11
radio input "true"
click at [271, 314] on span "Exceptional" at bounding box center [262, 318] width 55 height 13
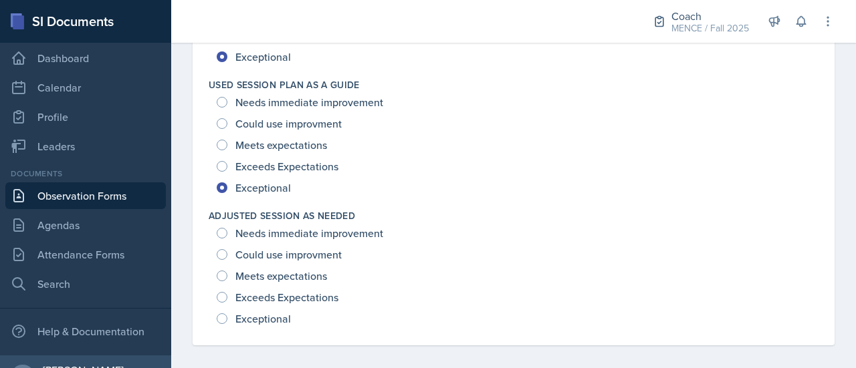
click at [227, 314] on input "Exceptional" at bounding box center [222, 319] width 11 height 11
radio input "true"
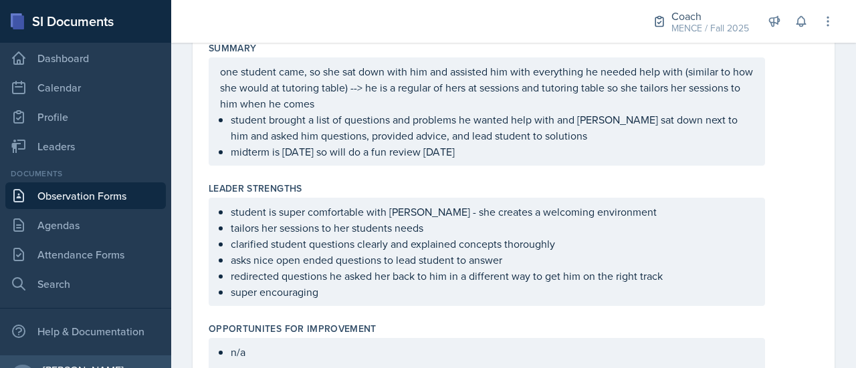
scroll to position [356, 0]
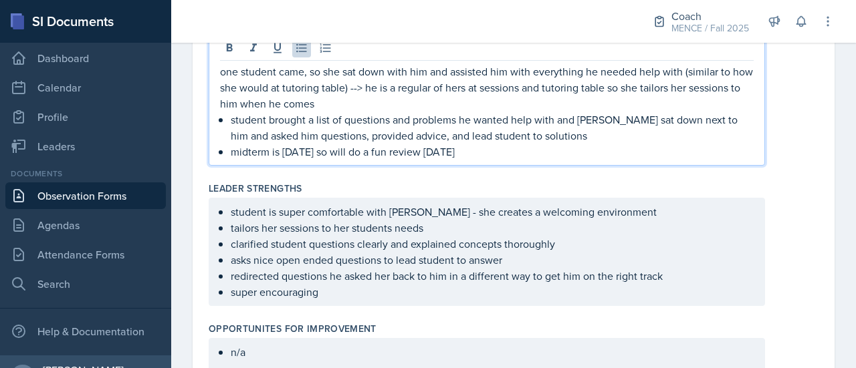
click at [527, 146] on p "midterm is [DATE] so will do a fun review [DATE]" at bounding box center [492, 152] width 523 height 16
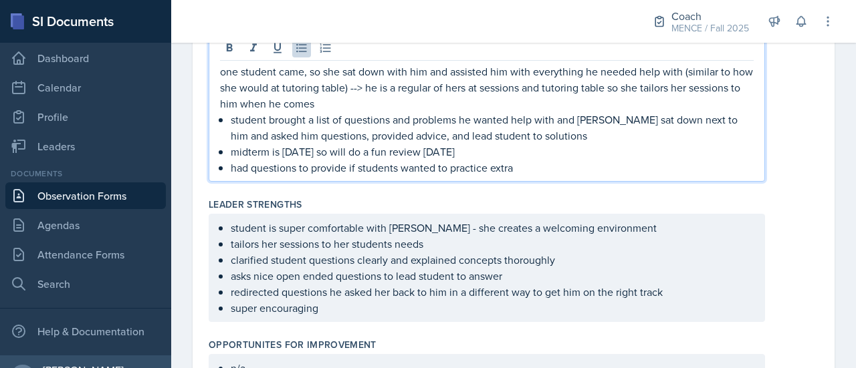
click at [768, 203] on div "Leader Strengths" at bounding box center [514, 204] width 610 height 13
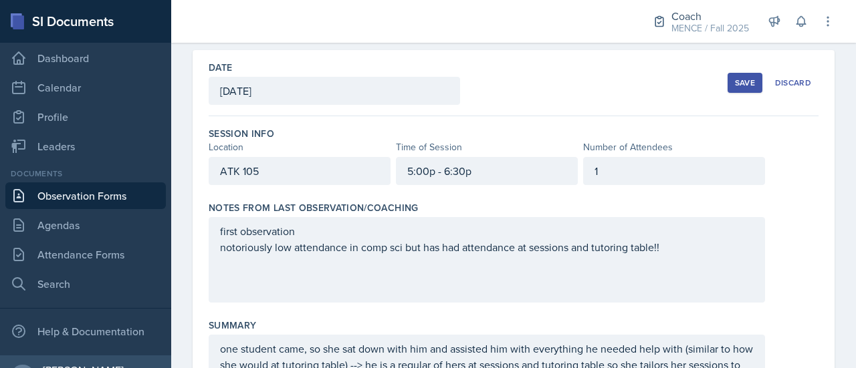
scroll to position [0, 0]
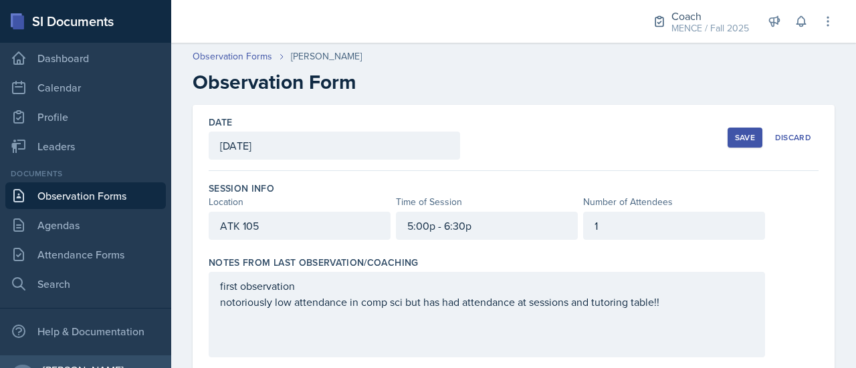
click at [735, 136] on div "Save" at bounding box center [745, 137] width 20 height 11
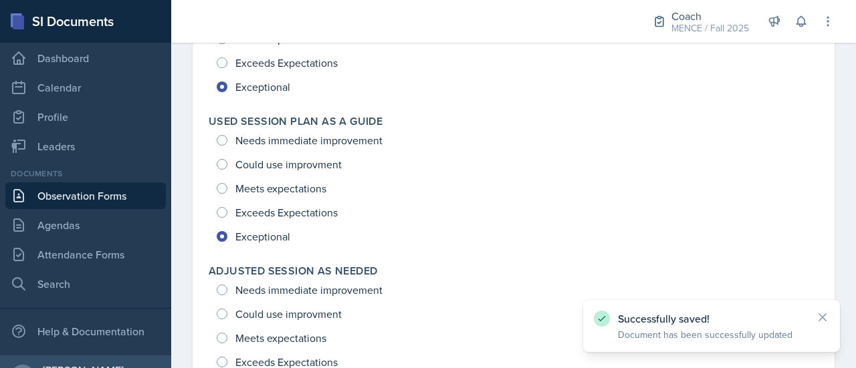
scroll to position [2073, 0]
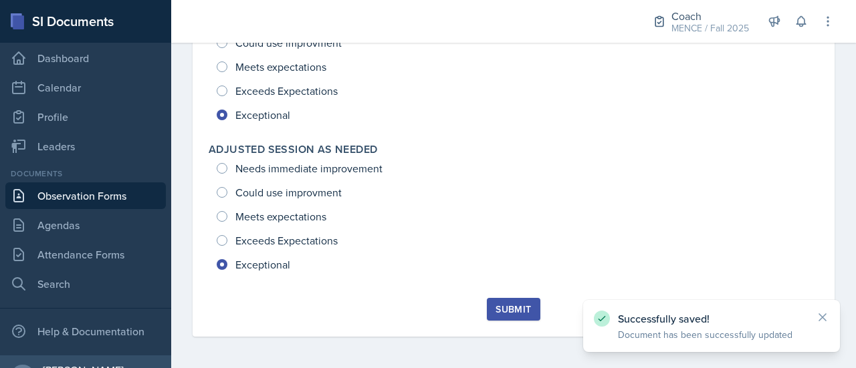
click at [521, 313] on div "Submit" at bounding box center [512, 309] width 35 height 11
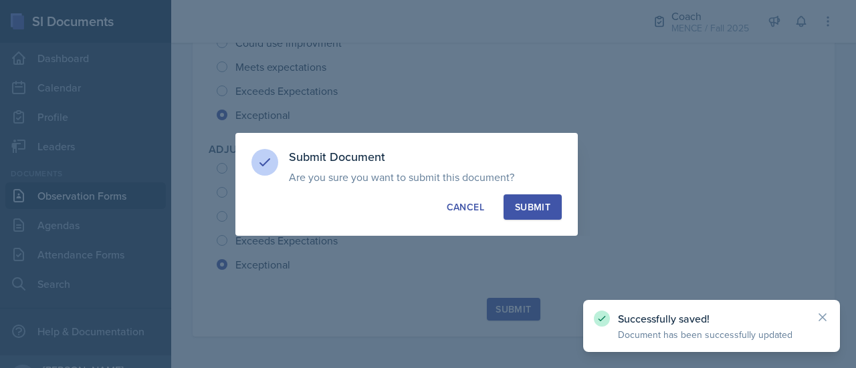
click at [538, 206] on div "Submit" at bounding box center [532, 207] width 35 height 13
radio input "true"
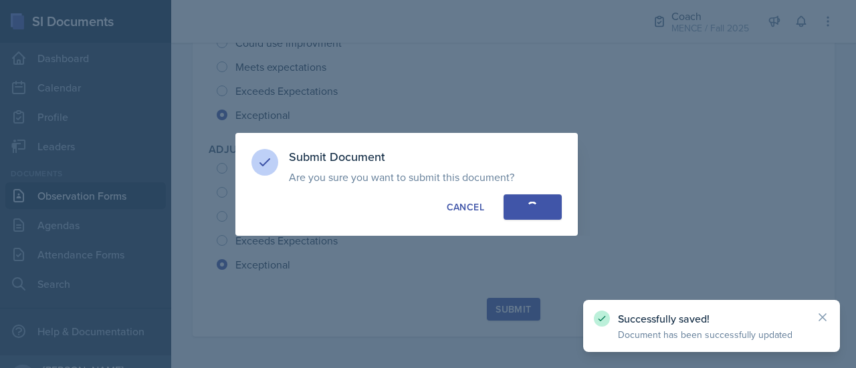
radio input "true"
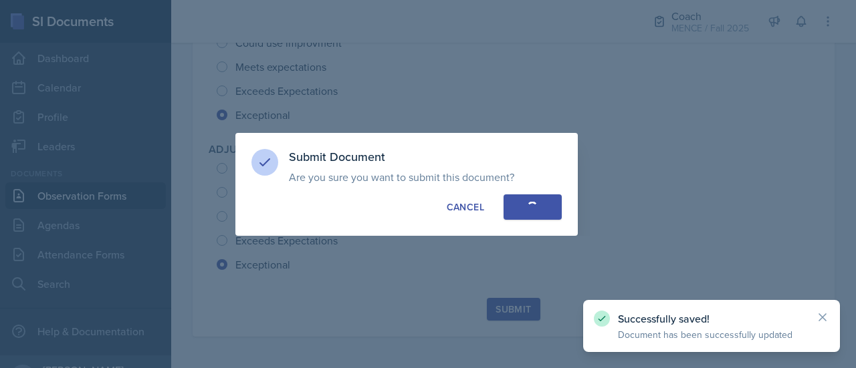
radio input "true"
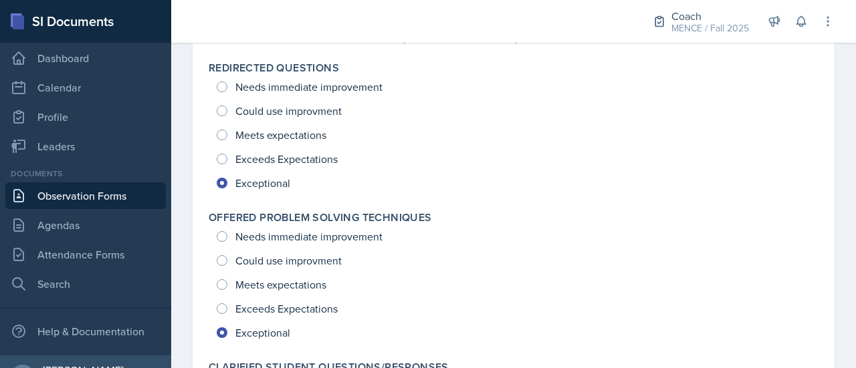
scroll to position [0, 0]
